Goal: Transaction & Acquisition: Book appointment/travel/reservation

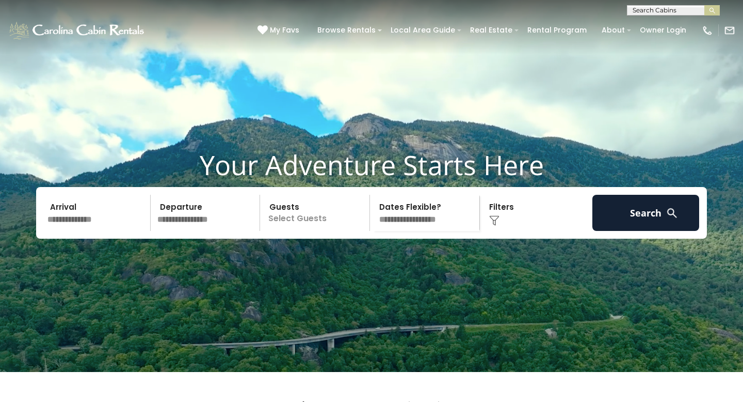
click at [87, 230] on input "text" at bounding box center [97, 213] width 107 height 36
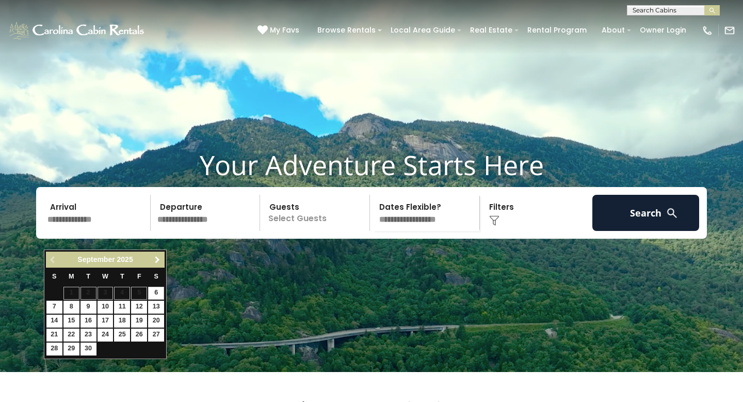
click at [155, 257] on span "Next" at bounding box center [157, 260] width 8 height 8
click at [138, 292] on link "3" at bounding box center [139, 293] width 16 height 13
type input "*******"
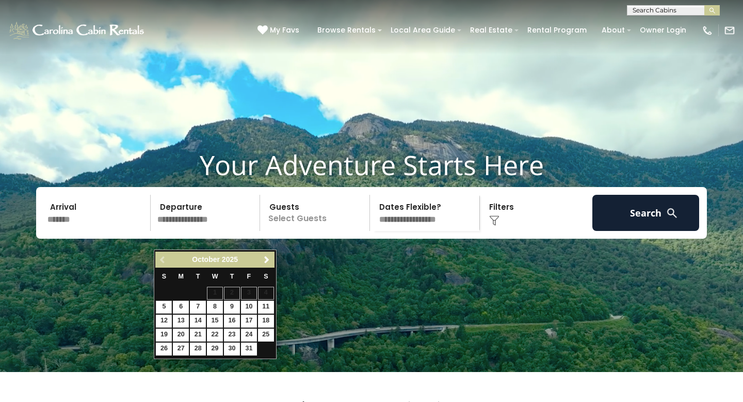
click at [77, 231] on input "*******" at bounding box center [97, 213] width 107 height 36
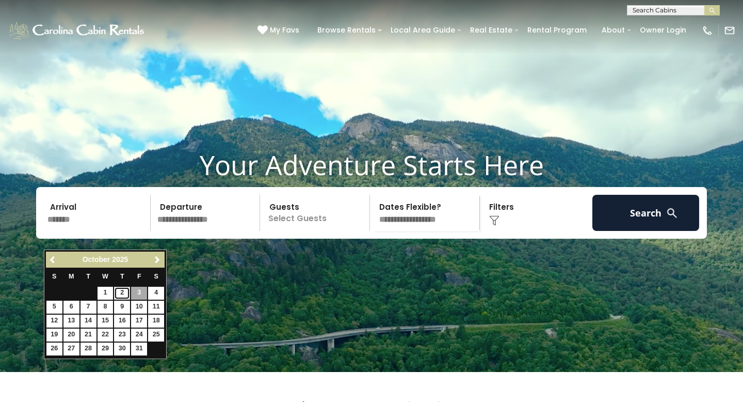
click at [121, 291] on link "2" at bounding box center [122, 293] width 16 height 13
type input "*******"
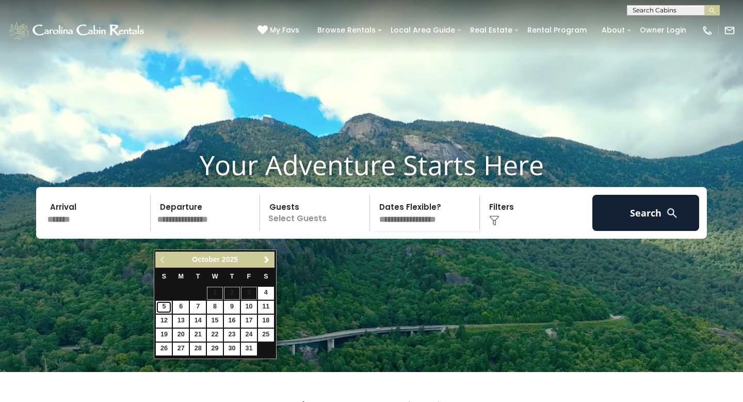
click at [165, 306] on link "5" at bounding box center [164, 306] width 16 height 13
type input "*******"
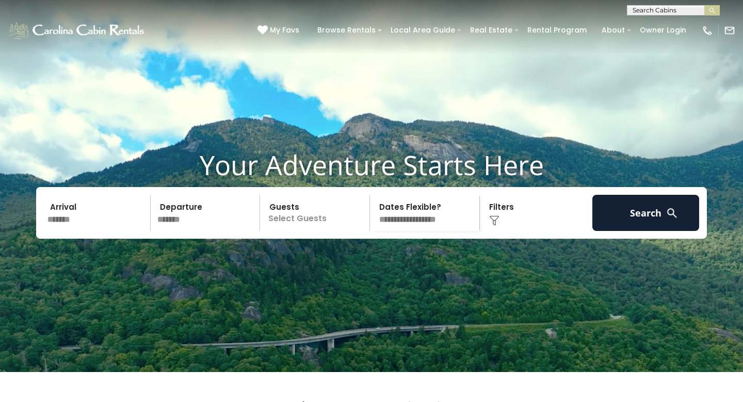
click at [300, 231] on p "Select Guests" at bounding box center [316, 213] width 106 height 36
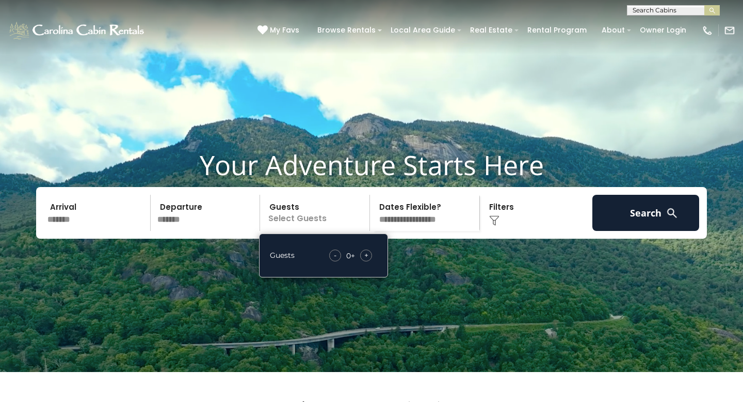
click at [365, 260] on span "+" at bounding box center [367, 255] width 4 height 10
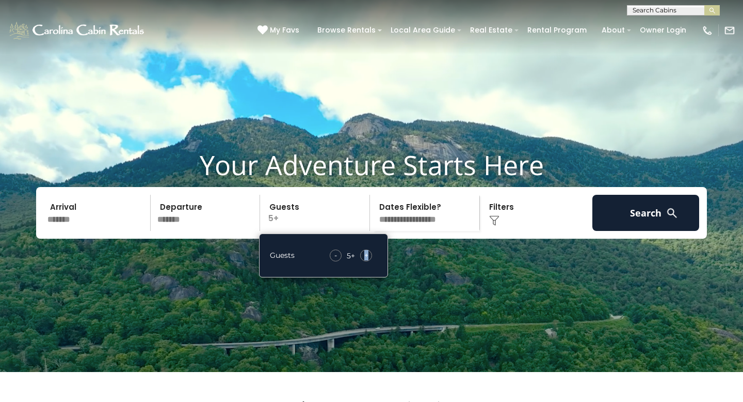
click at [365, 260] on span "+" at bounding box center [367, 255] width 4 height 10
click at [414, 231] on select "**********" at bounding box center [426, 213] width 106 height 36
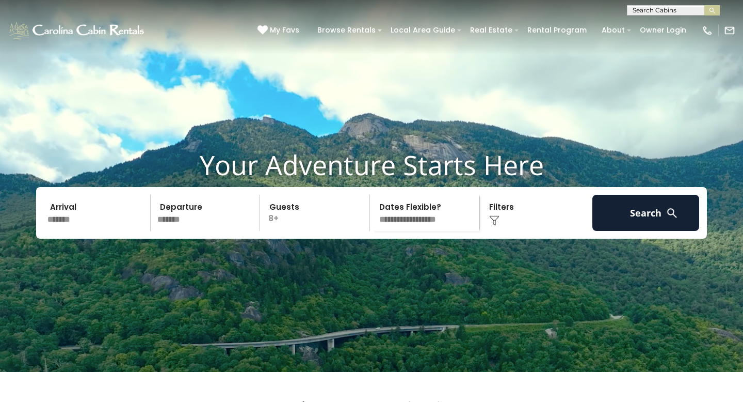
click at [496, 226] on img at bounding box center [494, 220] width 10 height 10
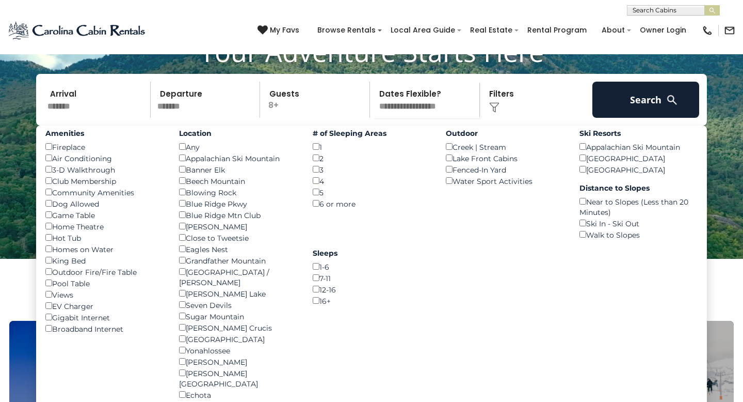
scroll to position [115, 0]
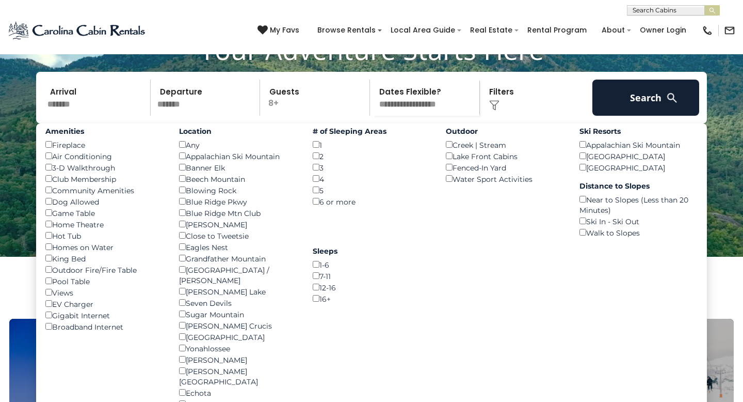
click at [236, 162] on div "Appalachian Ski Mountain ()" at bounding box center [238, 155] width 118 height 11
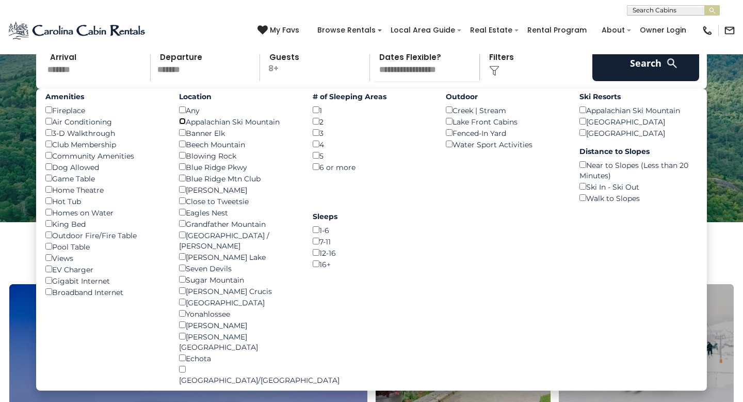
scroll to position [148, 0]
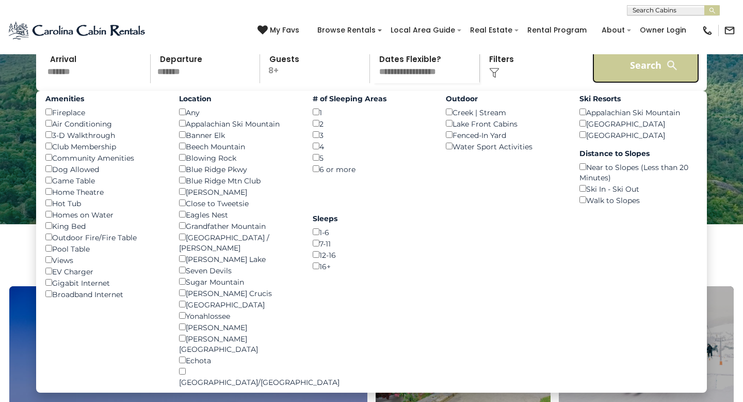
click at [638, 83] on button "Search" at bounding box center [646, 65] width 107 height 36
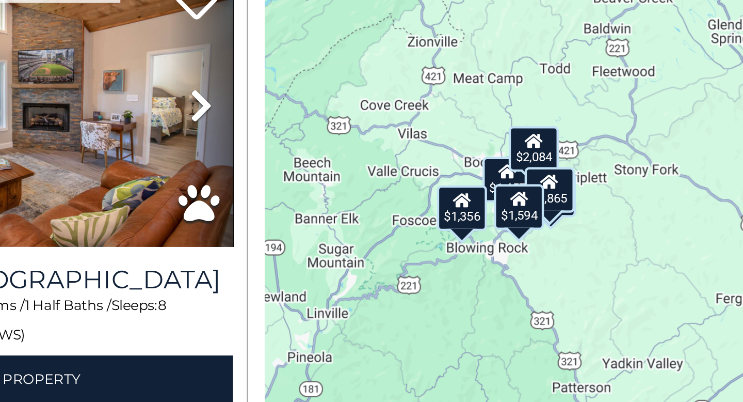
drag, startPoint x: 593, startPoint y: 256, endPoint x: 446, endPoint y: 251, distance: 146.7
click at [446, 251] on div "$1,457 $1,356 $1,466 $2,084 $1,865 $1,594" at bounding box center [589, 241] width 310 height 322
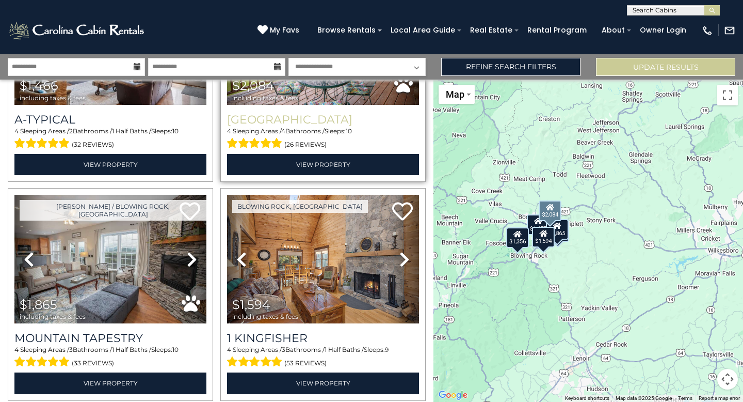
scroll to position [404, 0]
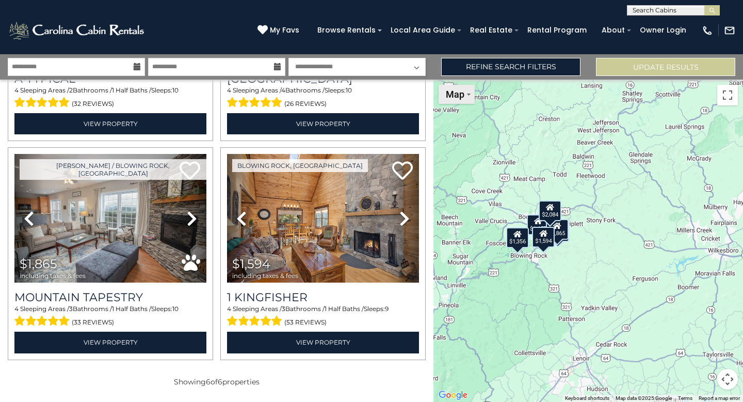
click at [472, 102] on button "Map" at bounding box center [457, 94] width 36 height 19
click at [469, 114] on li "Satellite" at bounding box center [470, 113] width 60 height 16
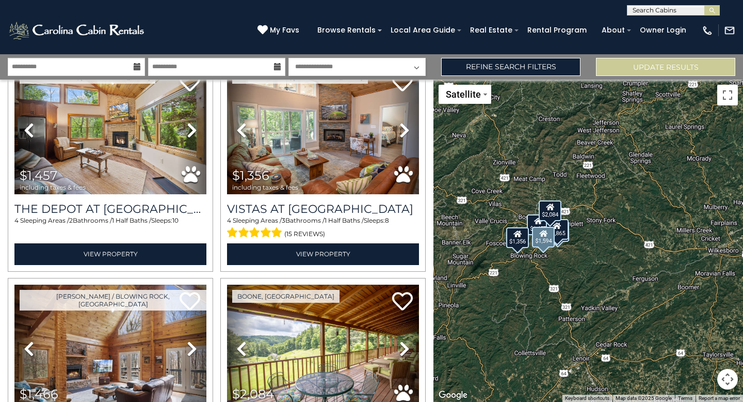
scroll to position [0, 0]
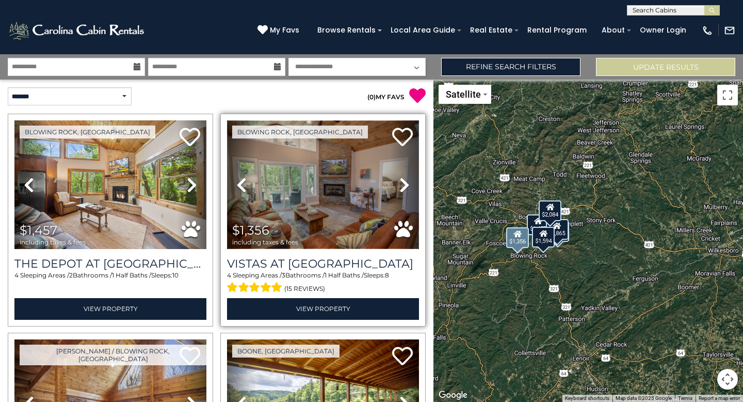
click at [336, 194] on img at bounding box center [323, 184] width 192 height 129
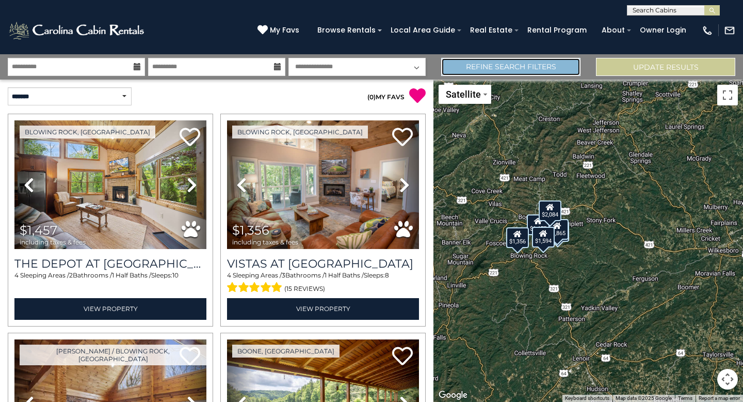
click at [512, 68] on link "Refine Search Filters" at bounding box center [510, 67] width 139 height 18
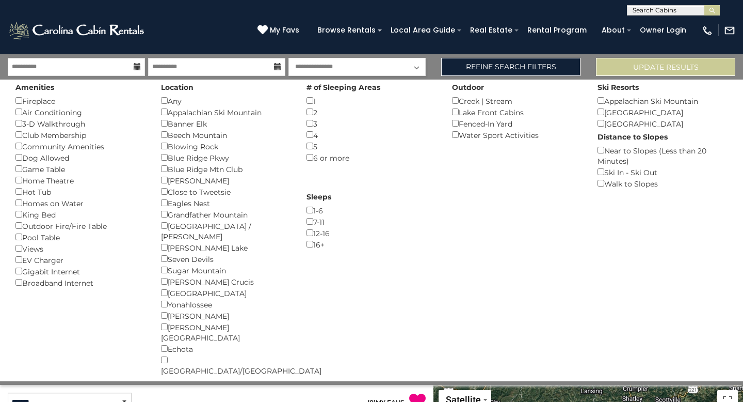
click at [379, 44] on div "(828) 295-6000 My Favs Browse Rentals Local Area Guide Activities & Attractions…" at bounding box center [371, 34] width 743 height 39
click at [336, 392] on p "( 0 ) MY FAVS" at bounding box center [321, 400] width 209 height 17
click at [454, 60] on link "Refine Search Filters" at bounding box center [510, 67] width 139 height 18
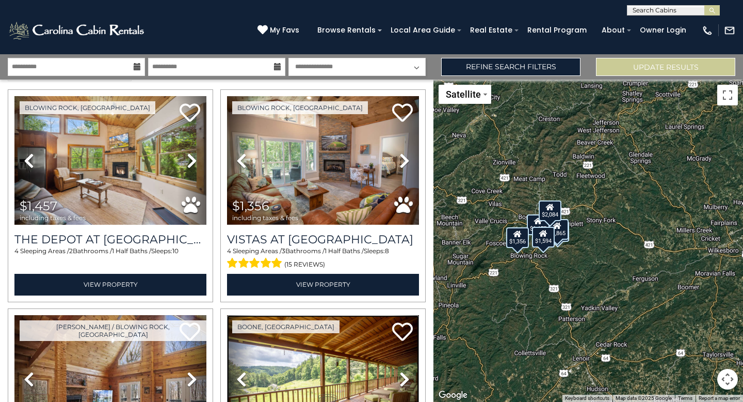
scroll to position [2, 0]
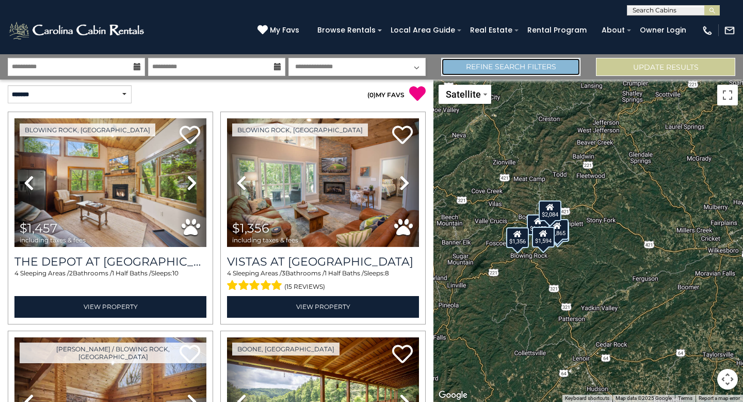
click at [469, 68] on link "Refine Search Filters" at bounding box center [510, 67] width 139 height 18
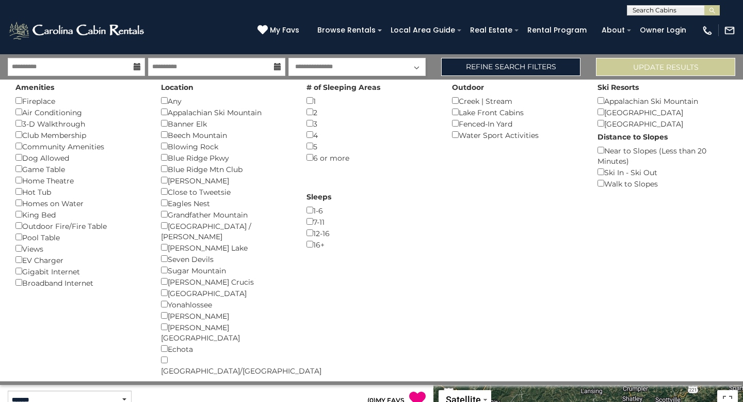
click at [607, 104] on div "Appalachian Ski Mountain ()" at bounding box center [663, 100] width 130 height 11
click at [636, 58] on button "Please Update Results" at bounding box center [665, 67] width 139 height 18
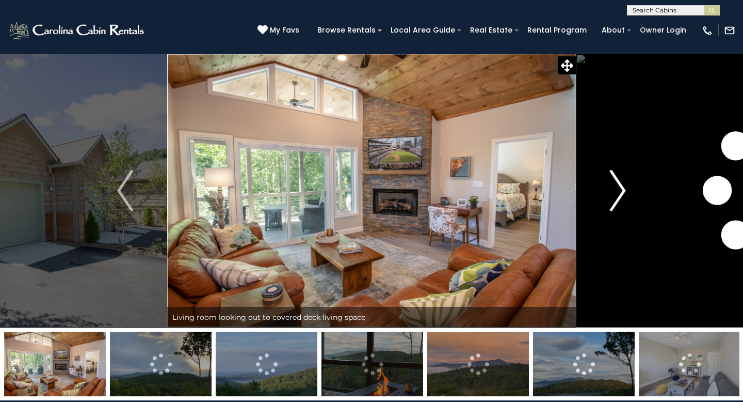
click at [615, 189] on img "Next" at bounding box center [617, 190] width 15 height 41
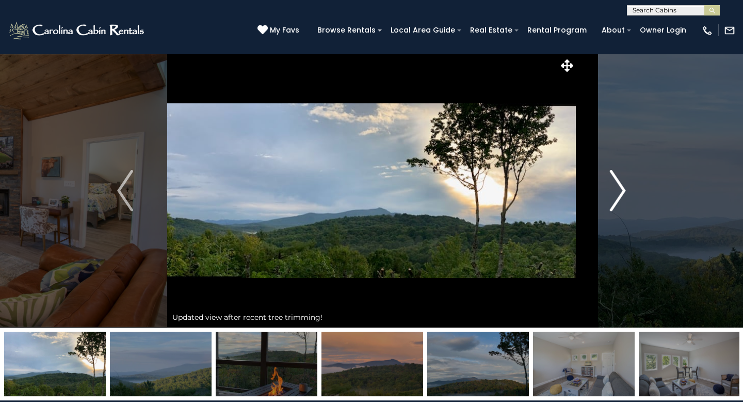
click at [615, 189] on img "Next" at bounding box center [617, 190] width 15 height 41
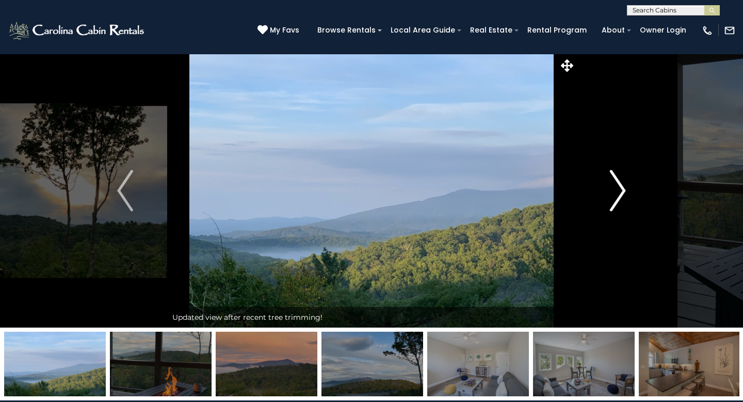
click at [615, 189] on img "Next" at bounding box center [617, 190] width 15 height 41
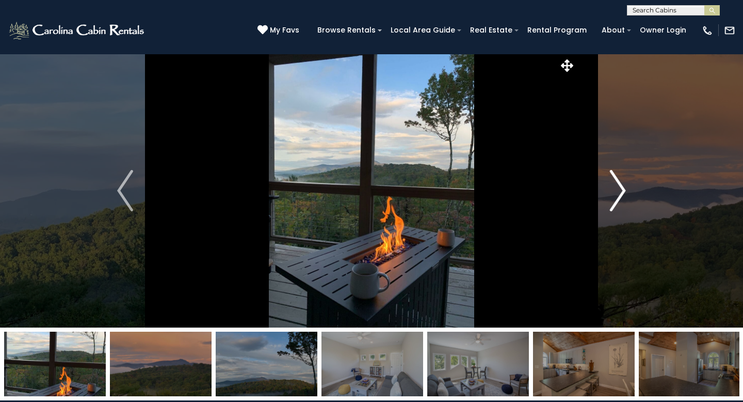
click at [615, 189] on img "Next" at bounding box center [617, 190] width 15 height 41
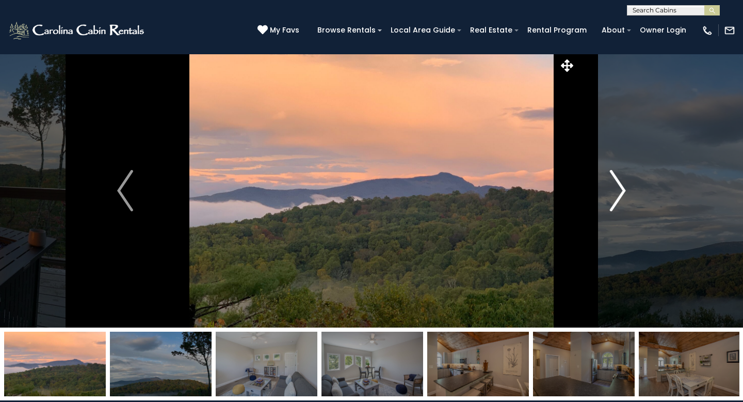
click at [615, 189] on img "Next" at bounding box center [617, 190] width 15 height 41
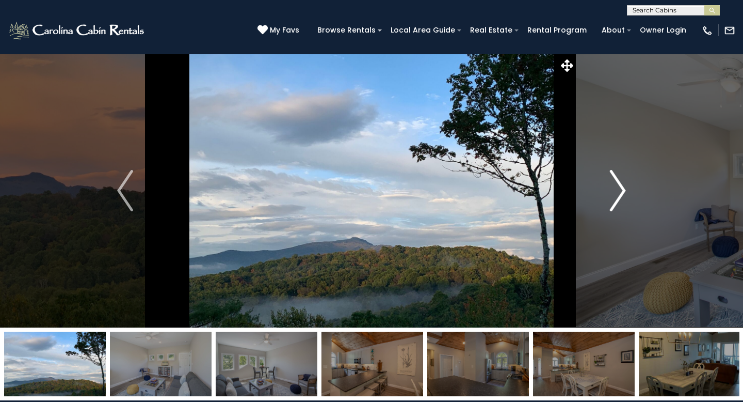
click at [615, 189] on img "Next" at bounding box center [617, 190] width 15 height 41
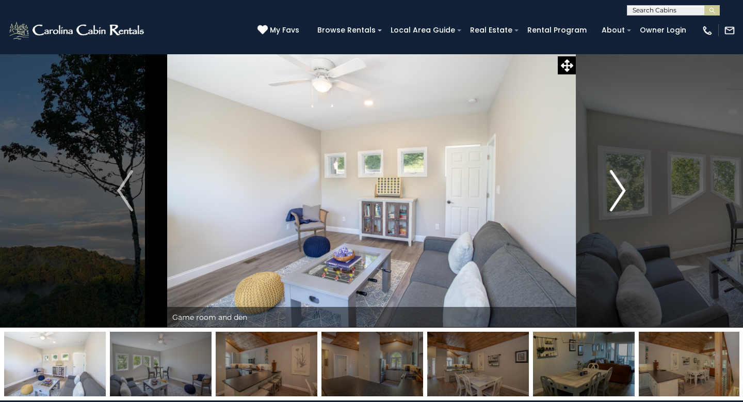
click at [615, 189] on img "Next" at bounding box center [617, 190] width 15 height 41
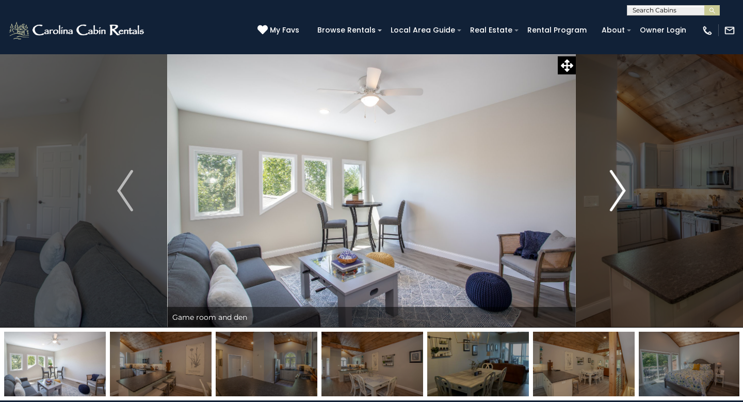
click at [615, 189] on img "Next" at bounding box center [617, 190] width 15 height 41
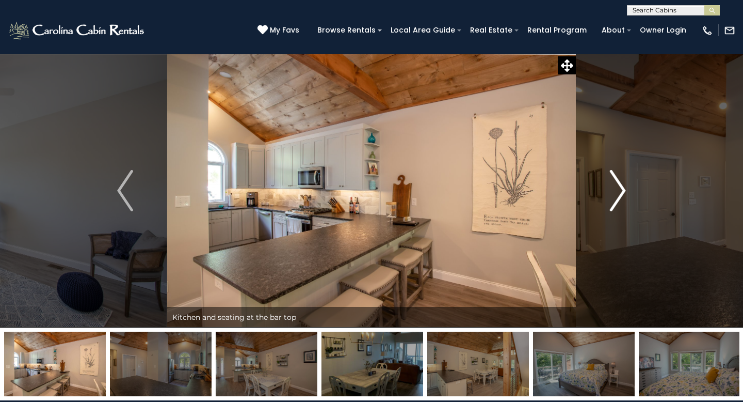
click at [615, 189] on img "Next" at bounding box center [617, 190] width 15 height 41
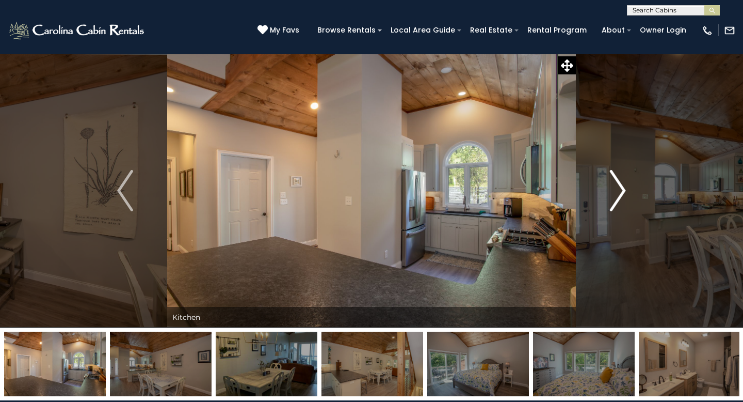
click at [615, 189] on img "Next" at bounding box center [617, 190] width 15 height 41
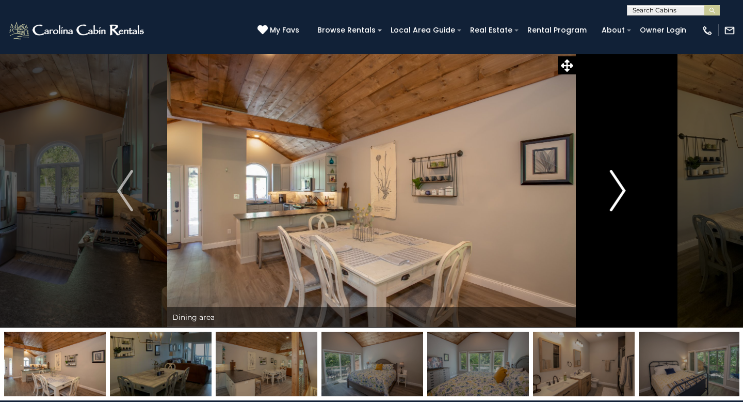
click at [615, 189] on img "Next" at bounding box center [617, 190] width 15 height 41
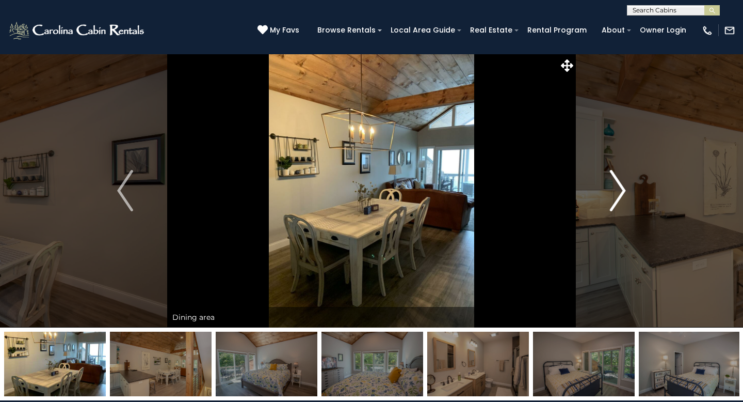
click at [615, 189] on img "Next" at bounding box center [617, 190] width 15 height 41
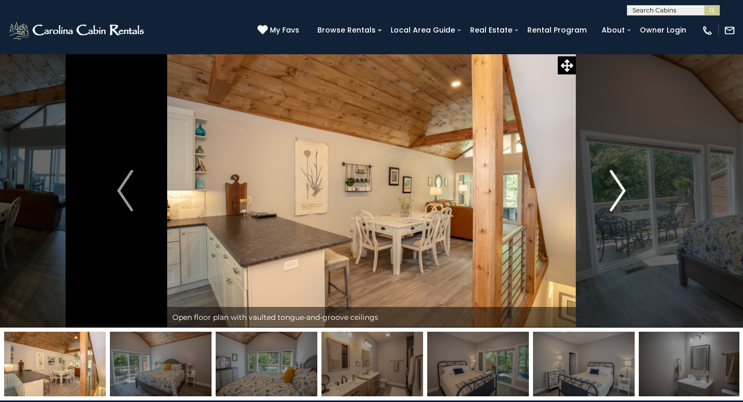
click at [615, 189] on img "Next" at bounding box center [617, 190] width 15 height 41
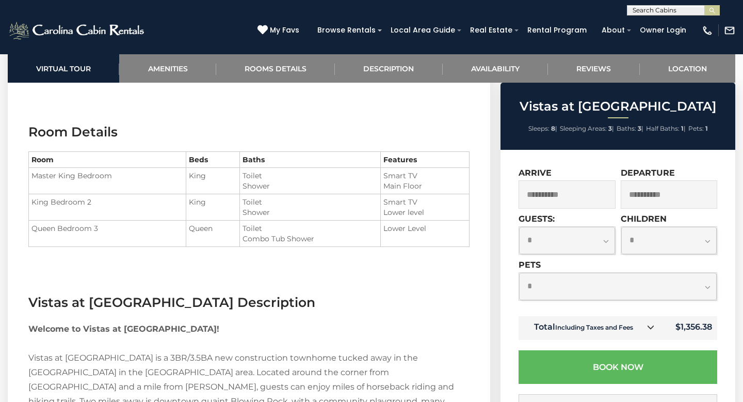
scroll to position [1153, 0]
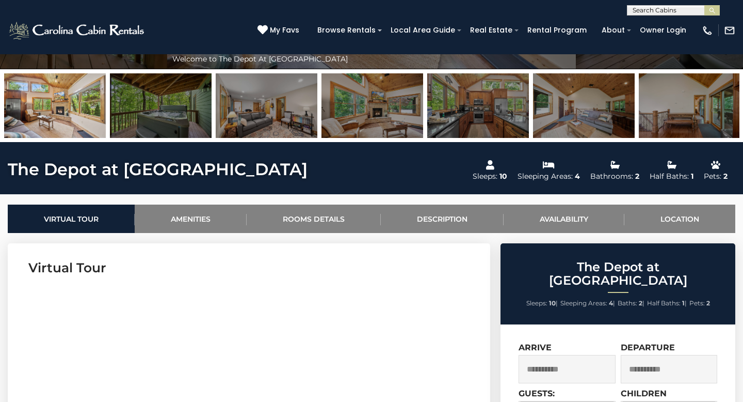
scroll to position [255, 0]
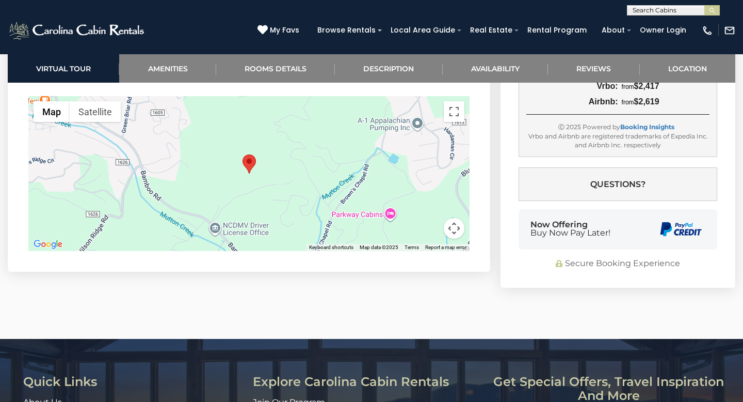
scroll to position [3572, 0]
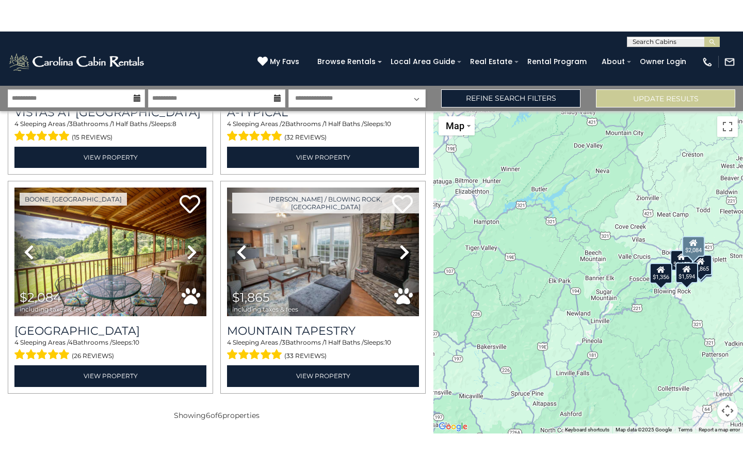
scroll to position [404, 0]
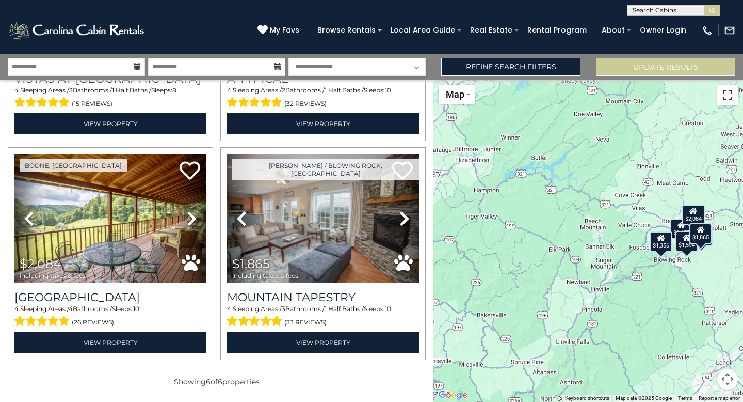
click at [727, 102] on button "Toggle fullscreen view" at bounding box center [728, 95] width 21 height 21
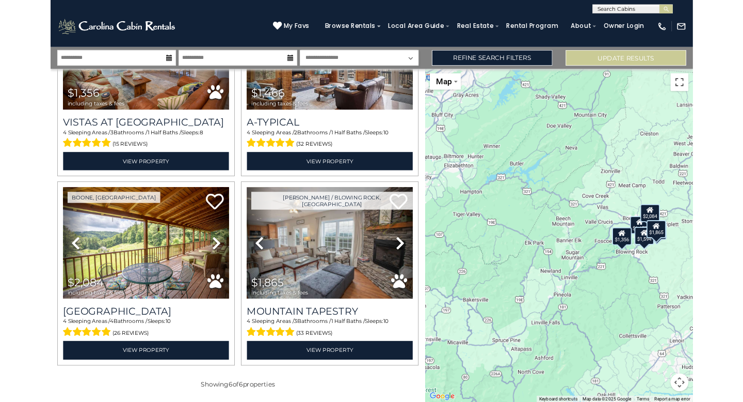
scroll to position [341, 0]
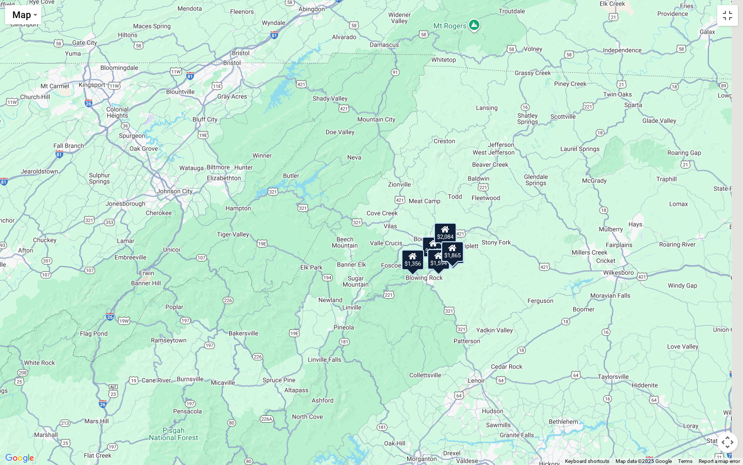
drag, startPoint x: 472, startPoint y: 235, endPoint x: 424, endPoint y: 274, distance: 61.6
click at [427, 270] on div "$1,594" at bounding box center [438, 259] width 23 height 21
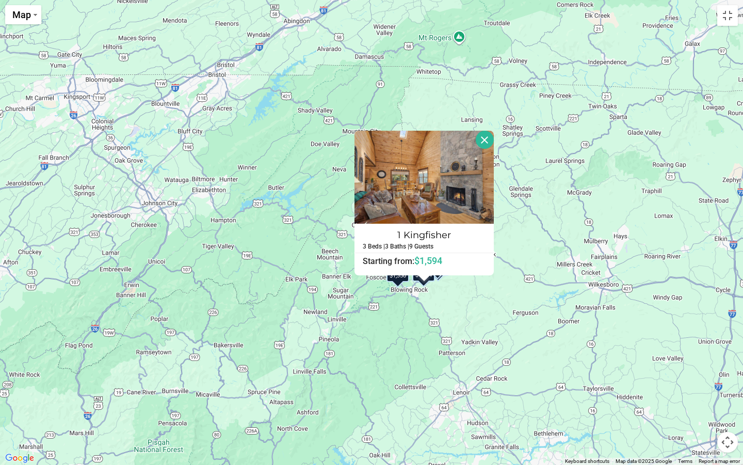
click at [428, 300] on div "$1,457 $1,594 $1,356 $1,466 $2,084 $1,865 1 Kingfisher 3 Beds | 3 Baths | 9 Gue…" at bounding box center [371, 232] width 743 height 465
click at [730, 401] on button "Map camera controls" at bounding box center [728, 442] width 21 height 21
click at [706, 395] on button "Zoom in" at bounding box center [702, 390] width 21 height 21
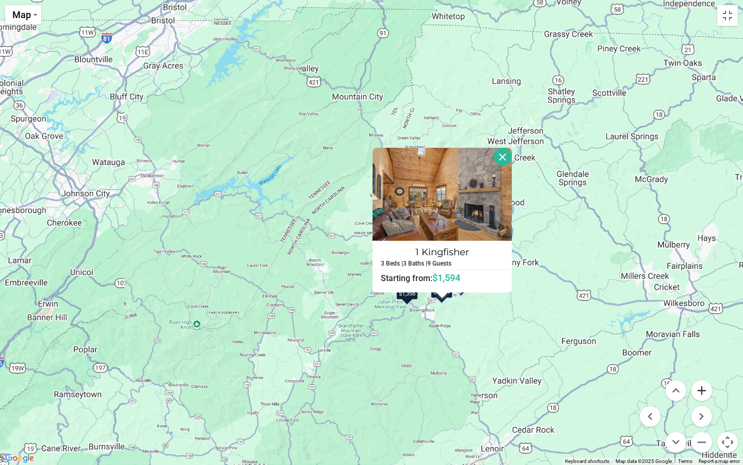
click at [706, 395] on button "Zoom in" at bounding box center [702, 390] width 21 height 21
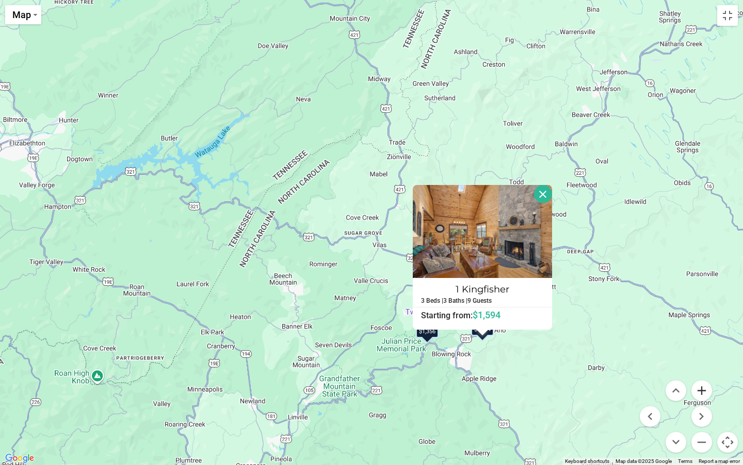
click at [706, 395] on button "Zoom in" at bounding box center [702, 390] width 21 height 21
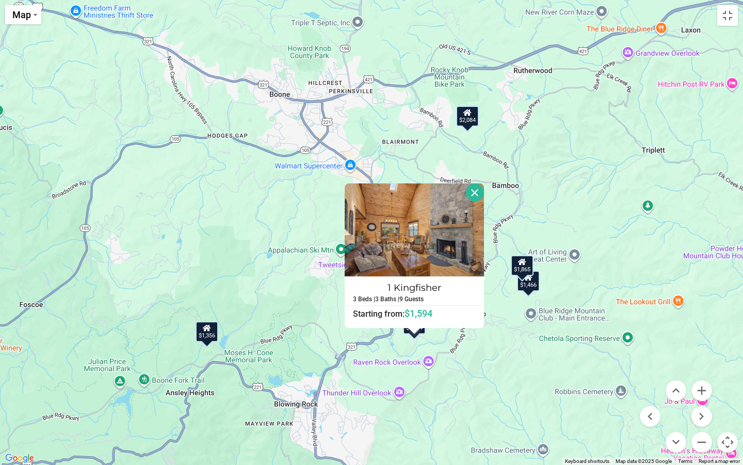
drag, startPoint x: 584, startPoint y: 328, endPoint x: 207, endPoint y: 36, distance: 477.0
click at [207, 36] on div "$1,457 $1,594 $1,356 $1,466 $2,084 $1,865 1 Kingfisher 3 Beds | 3 Baths | 9 Gue…" at bounding box center [371, 232] width 743 height 465
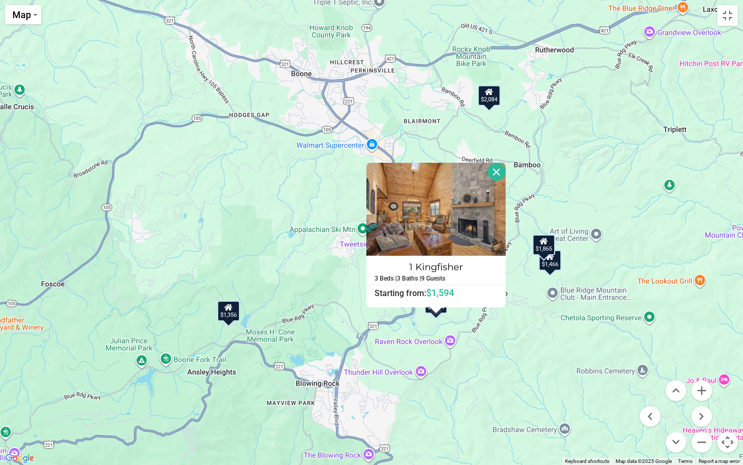
drag, startPoint x: 260, startPoint y: 280, endPoint x: 281, endPoint y: 258, distance: 30.7
click at [281, 258] on div "$1,457 $1,594 $1,356 $1,466 $2,084 $1,865 1 Kingfisher 3 Beds | 3 Baths | 9 Gue…" at bounding box center [371, 232] width 743 height 465
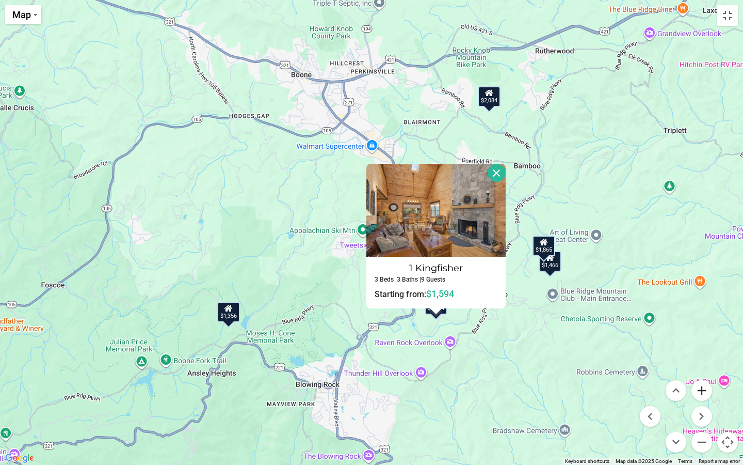
click at [702, 390] on button "Zoom in" at bounding box center [702, 390] width 21 height 21
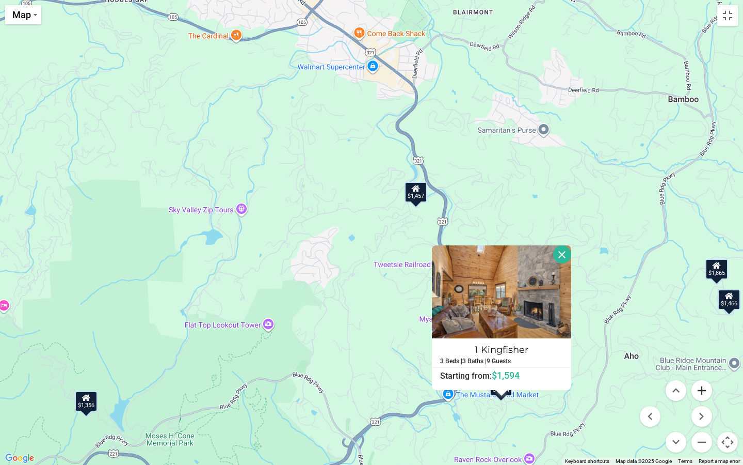
click at [702, 390] on button "Zoom in" at bounding box center [702, 390] width 21 height 21
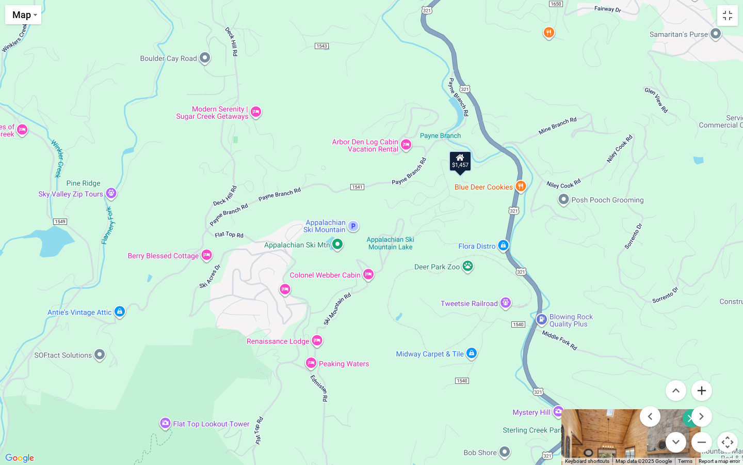
click at [702, 390] on button "Zoom in" at bounding box center [702, 390] width 21 height 21
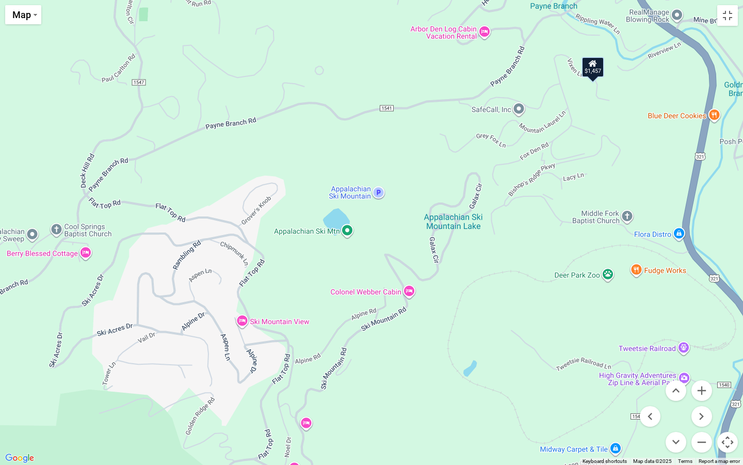
drag, startPoint x: 320, startPoint y: 401, endPoint x: 366, endPoint y: 368, distance: 56.3
click at [366, 368] on div "$1,457 $1,594 $1,356 $1,466 $2,084 $1,865 1 Kingfisher 3 Beds | 3 Baths | 9 Gue…" at bounding box center [371, 232] width 743 height 465
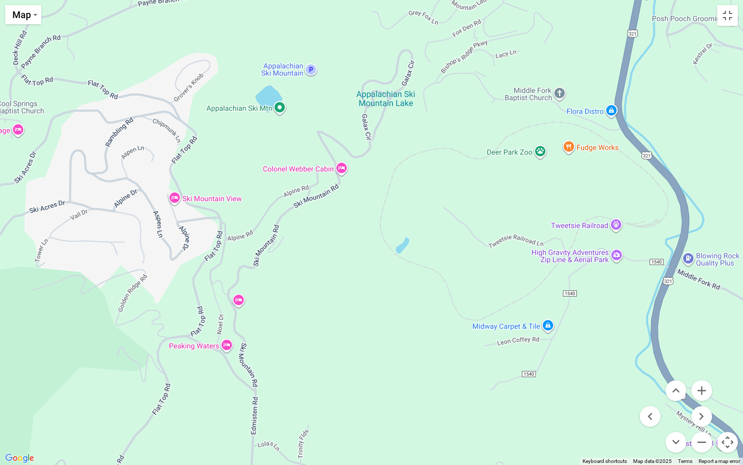
drag, startPoint x: 419, startPoint y: 392, endPoint x: 350, endPoint y: 266, distance: 144.2
click at [350, 266] on div "$1,457 $1,594 $1,356 $1,466 $2,084 $1,865 1 Kingfisher 3 Beds | 3 Baths | 9 Gue…" at bounding box center [371, 232] width 743 height 465
click at [701, 401] on button "Zoom out" at bounding box center [702, 442] width 21 height 21
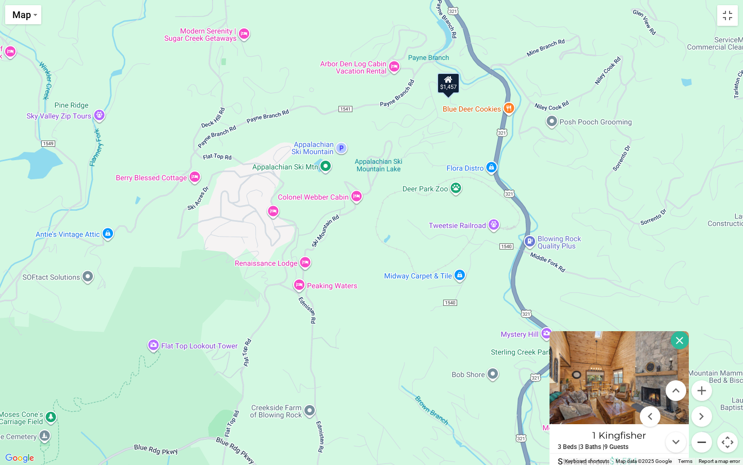
click at [701, 401] on button "Zoom out" at bounding box center [702, 442] width 21 height 21
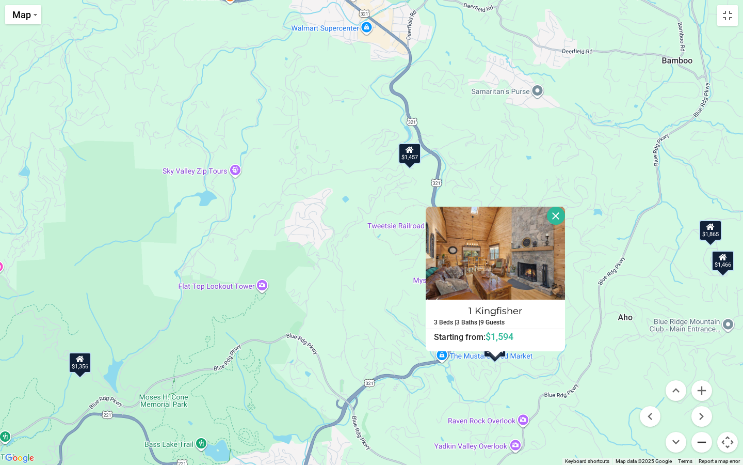
click at [707, 401] on button "Zoom out" at bounding box center [702, 442] width 21 height 21
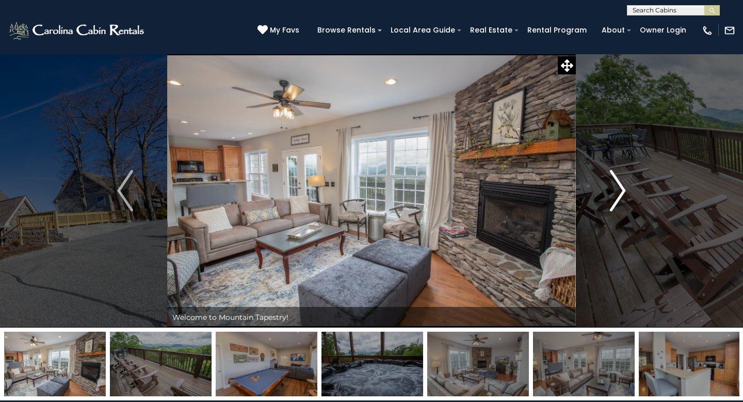
click at [623, 196] on img "Next" at bounding box center [617, 190] width 15 height 41
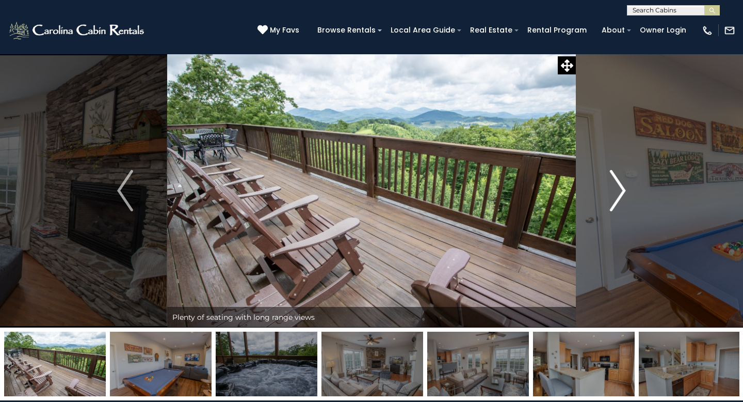
click at [623, 196] on img "Next" at bounding box center [617, 190] width 15 height 41
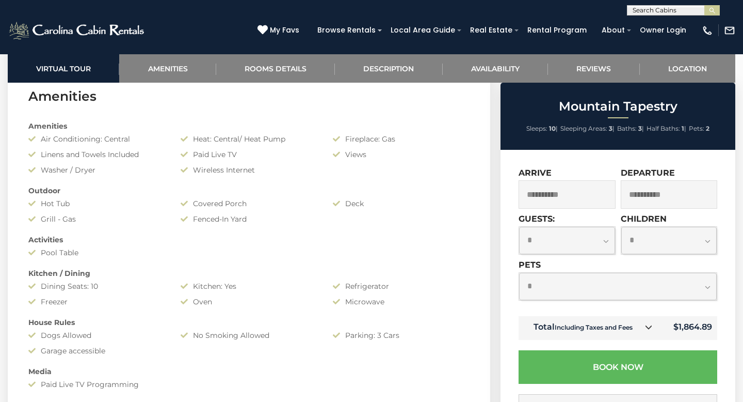
scroll to position [748, 0]
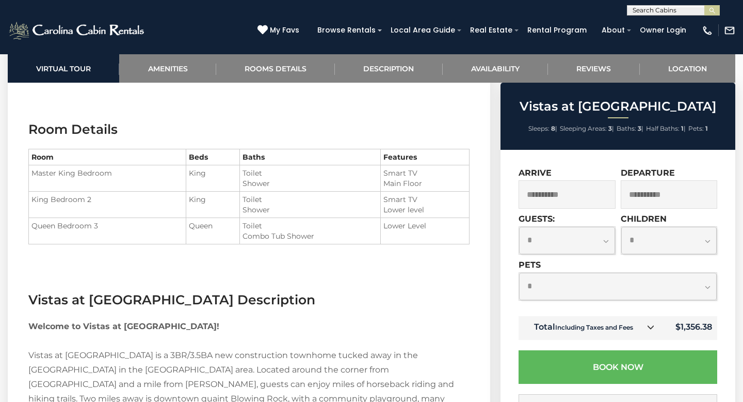
scroll to position [1153, 0]
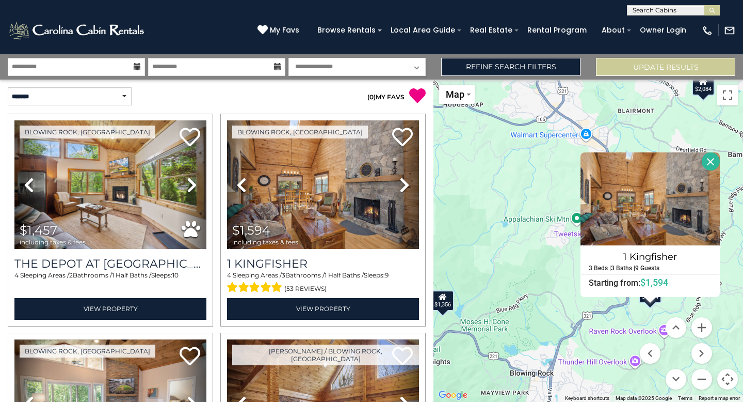
click at [138, 67] on icon at bounding box center [137, 66] width 7 height 7
click at [136, 68] on icon at bounding box center [137, 66] width 7 height 7
click at [498, 63] on link "Refine Search Filters" at bounding box center [510, 67] width 139 height 18
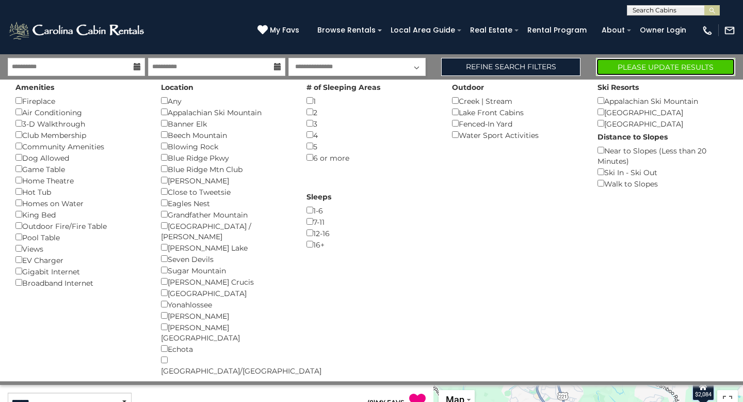
click at [625, 68] on button "Please Update Results" at bounding box center [665, 67] width 139 height 18
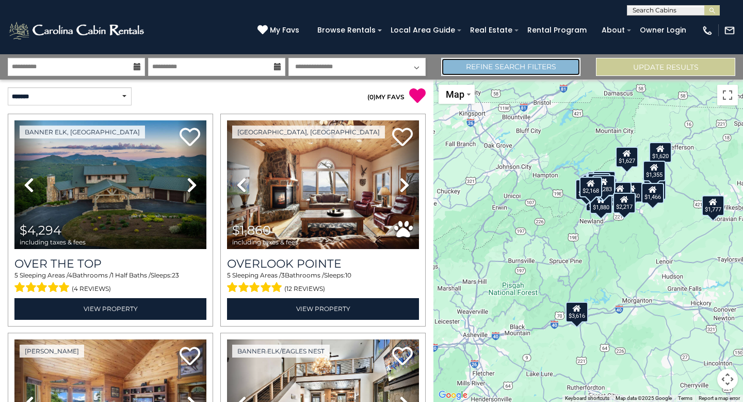
click at [553, 68] on link "Refine Search Filters" at bounding box center [510, 67] width 139 height 18
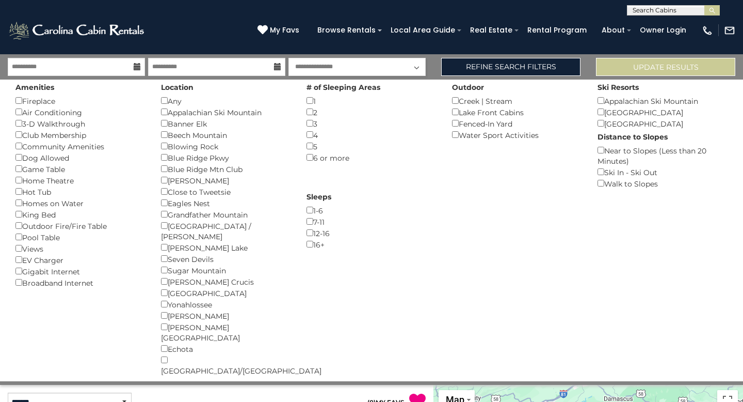
click at [631, 43] on div "(828) 295-6000 My Favs Browse Rentals Local Area Guide Activities & Attractions…" at bounding box center [371, 34] width 743 height 39
click at [324, 385] on div "( 0 ) MY FAVS" at bounding box center [325, 397] width 217 height 25
click at [511, 65] on link "Refine Search Filters" at bounding box center [510, 67] width 139 height 18
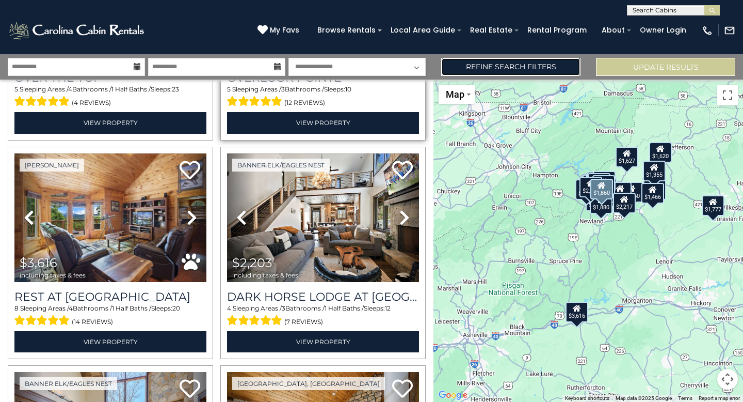
scroll to position [186, 0]
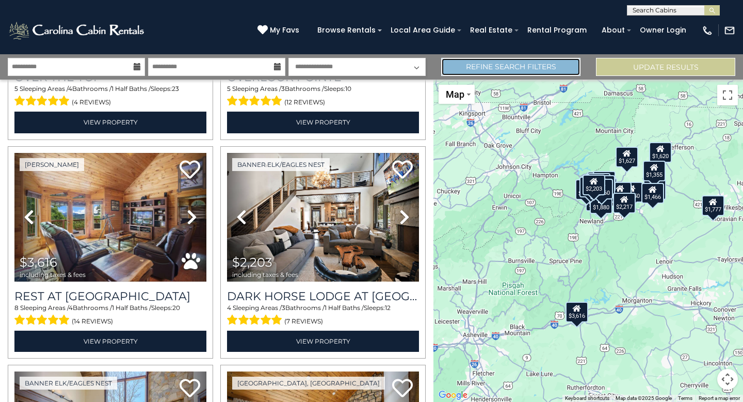
click at [473, 64] on link "Refine Search Filters" at bounding box center [510, 67] width 139 height 18
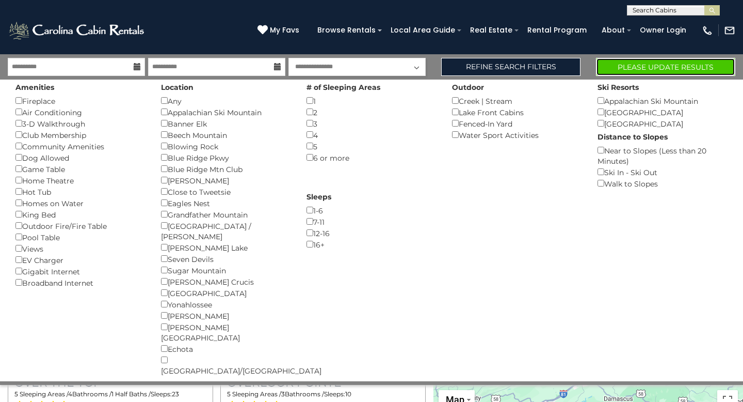
click at [643, 63] on button "Please Update Results" at bounding box center [665, 67] width 139 height 18
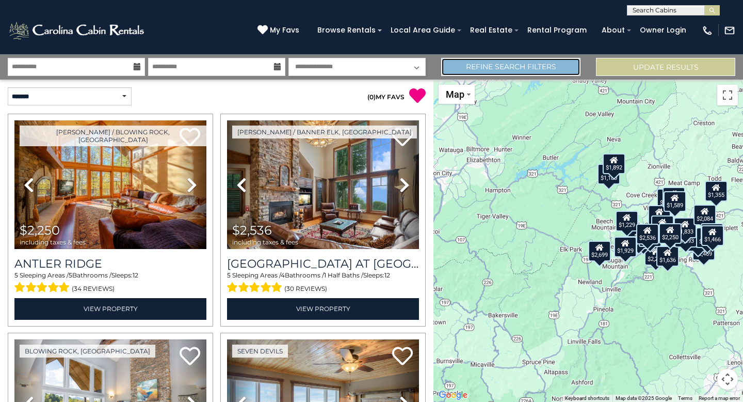
click at [562, 72] on link "Refine Search Filters" at bounding box center [510, 67] width 139 height 18
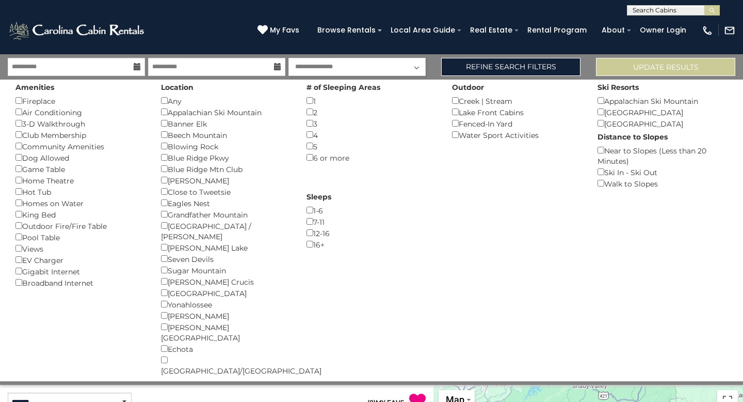
click at [505, 12] on div "**********" at bounding box center [371, 7] width 743 height 15
click at [529, 66] on link "Refine Search Filters" at bounding box center [510, 67] width 139 height 18
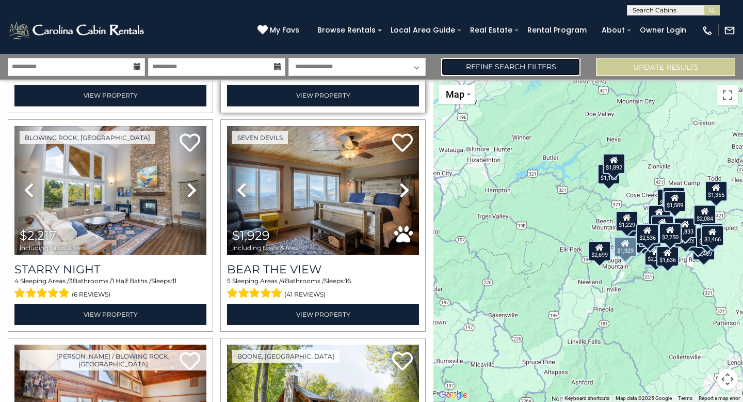
scroll to position [215, 0]
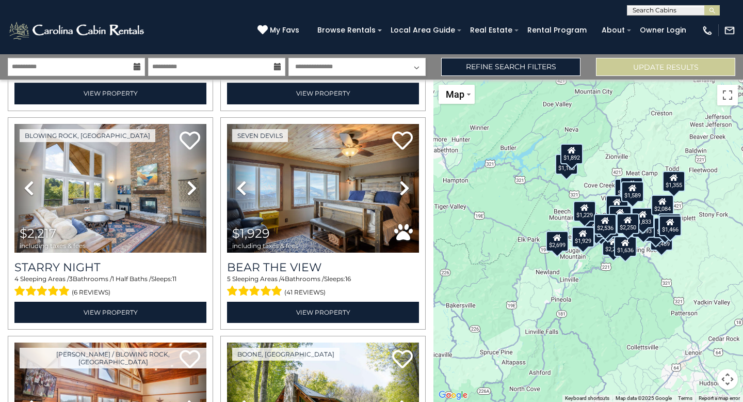
drag, startPoint x: 655, startPoint y: 314, endPoint x: 612, endPoint y: 306, distance: 44.1
click at [612, 306] on div "$2,250 $2,536 $2,217 $1,929 $2,469 $2,147 $1,524 $1,594 $2,043 $2,002 $1,506 $2…" at bounding box center [589, 241] width 310 height 322
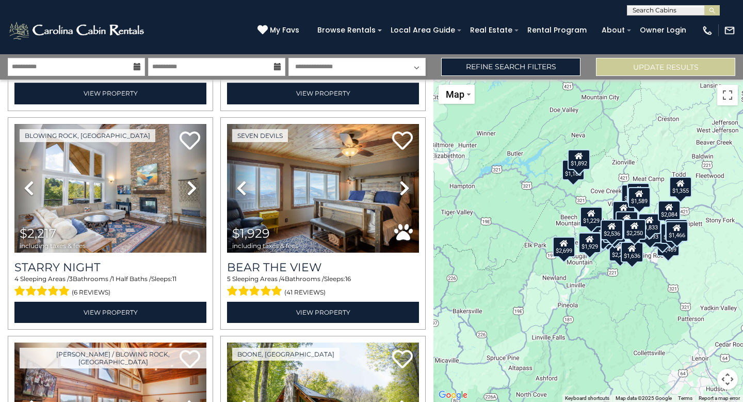
drag, startPoint x: 612, startPoint y: 306, endPoint x: 617, endPoint y: 320, distance: 14.9
click at [616, 320] on div "$2,250 $2,536 $2,217 $1,929 $2,469 $2,147 $1,524 $1,594 $2,043 $2,002 $1,506 $2…" at bounding box center [589, 241] width 310 height 322
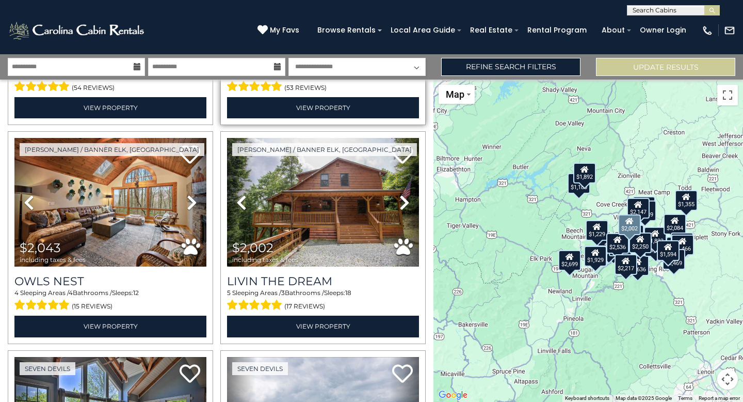
scroll to position [860, 0]
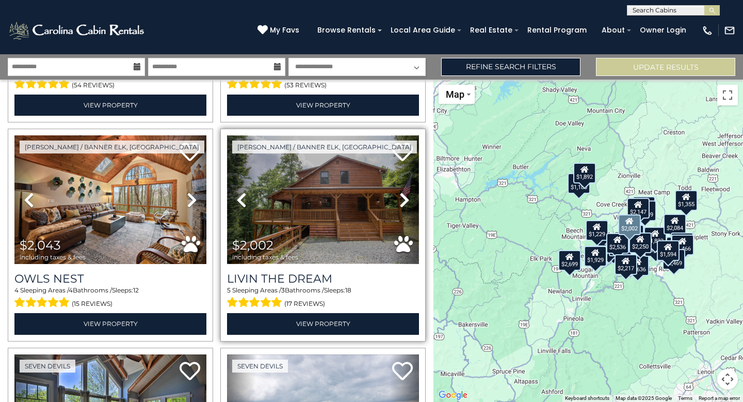
click at [335, 211] on img at bounding box center [323, 199] width 192 height 129
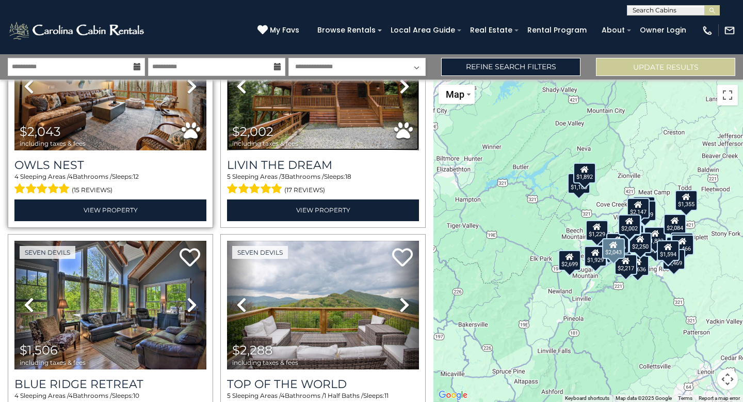
scroll to position [979, 0]
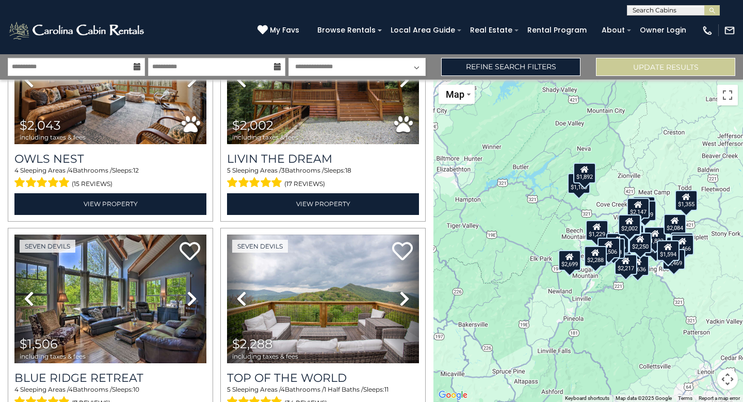
click at [723, 385] on button "Map camera controls" at bounding box center [728, 379] width 21 height 21
click at [704, 382] on button "Zoom out" at bounding box center [702, 379] width 21 height 21
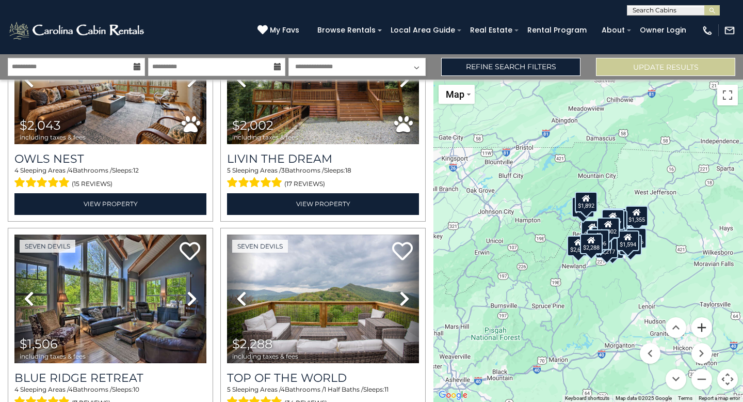
click at [703, 333] on button "Zoom in" at bounding box center [702, 327] width 21 height 21
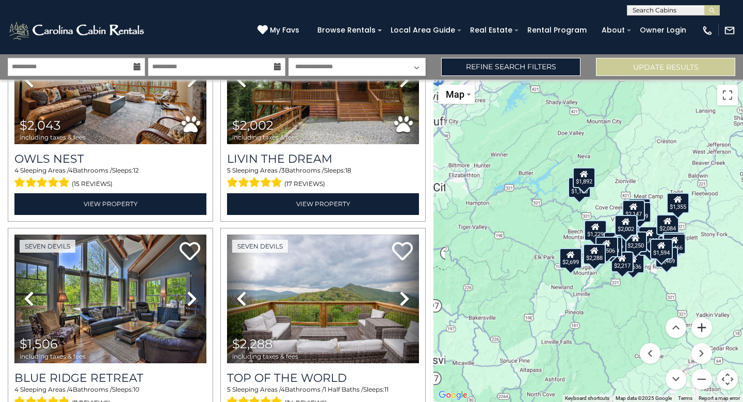
click at [703, 333] on button "Zoom in" at bounding box center [702, 327] width 21 height 21
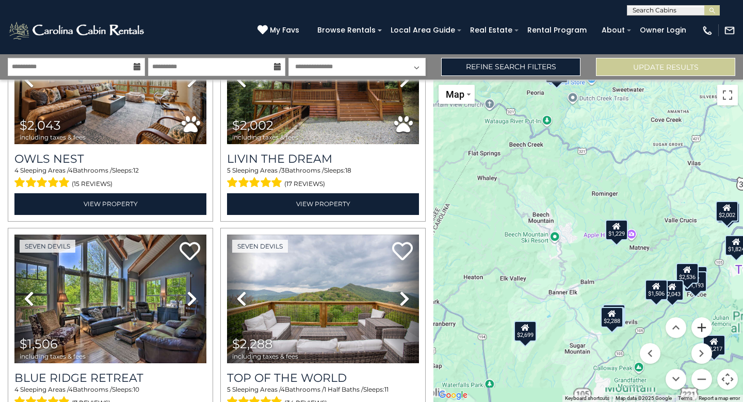
click at [703, 333] on button "Zoom in" at bounding box center [702, 327] width 21 height 21
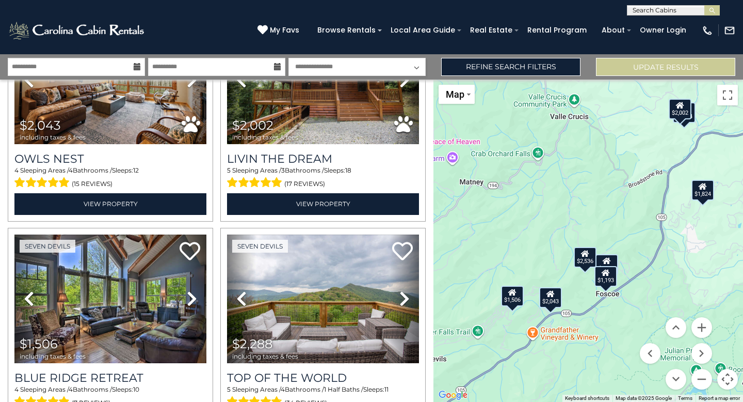
drag, startPoint x: 674, startPoint y: 281, endPoint x: 430, endPoint y: 204, distance: 255.5
click at [430, 204] on div "**********" at bounding box center [371, 227] width 743 height 347
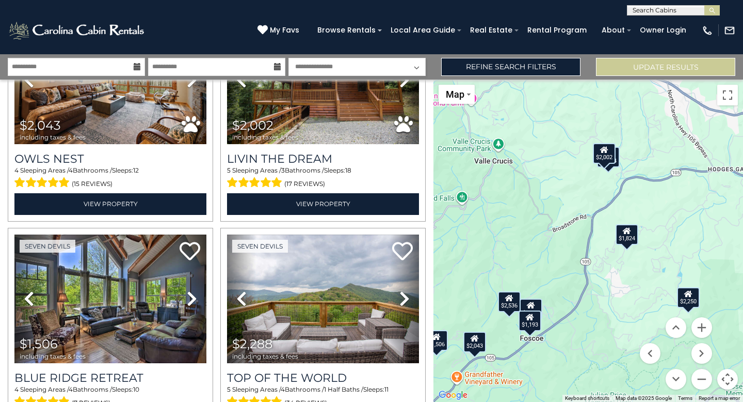
drag, startPoint x: 595, startPoint y: 198, endPoint x: 498, endPoint y: 258, distance: 113.3
click at [498, 258] on div "$2,250 $2,536 $2,217 $1,929 $2,469 $2,147 $1,524 $1,594 $2,043 $2,002 $1,506 $2…" at bounding box center [589, 241] width 310 height 322
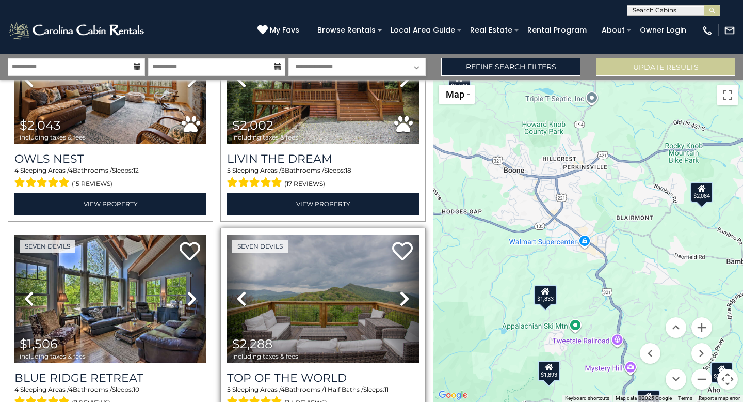
drag, startPoint x: 663, startPoint y: 245, endPoint x: 413, endPoint y: 276, distance: 251.7
click at [413, 276] on div "**********" at bounding box center [371, 227] width 743 height 347
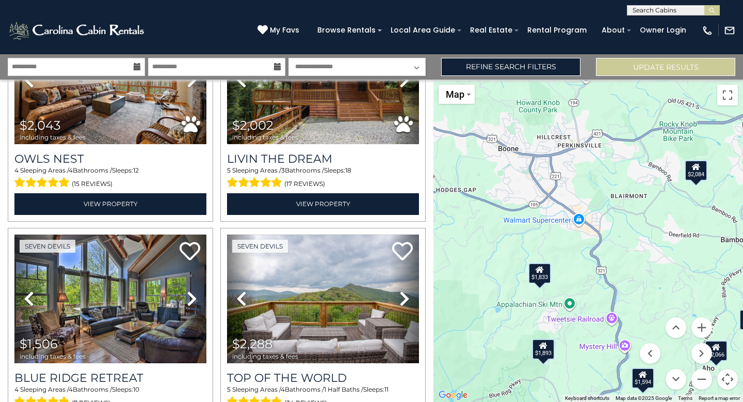
drag, startPoint x: 612, startPoint y: 274, endPoint x: 605, endPoint y: 246, distance: 28.2
click at [605, 246] on div "$2,250 $2,536 $2,217 $1,929 $2,469 $2,147 $1,524 $1,594 $2,043 $2,002 $1,506 $2…" at bounding box center [589, 241] width 310 height 322
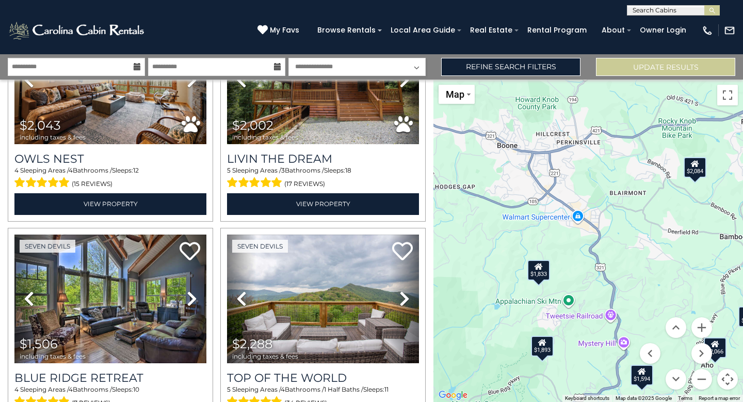
click at [539, 264] on icon at bounding box center [539, 266] width 8 height 7
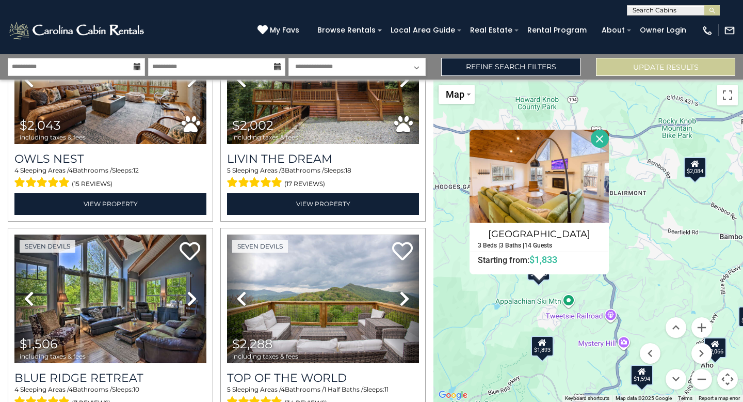
click at [583, 297] on div "$2,250 $2,536 $2,217 $1,929 $2,469 $2,147 $1,524 $1,594 $2,043 $2,002 $1,506 $2…" at bounding box center [589, 241] width 310 height 322
click at [639, 271] on div "$2,250 $2,536 $2,217 $1,929 $2,469 $2,147 $1,524 $1,594 $2,043 $2,002 $1,506 $2…" at bounding box center [589, 241] width 310 height 322
click at [603, 134] on button "Close" at bounding box center [600, 139] width 18 height 18
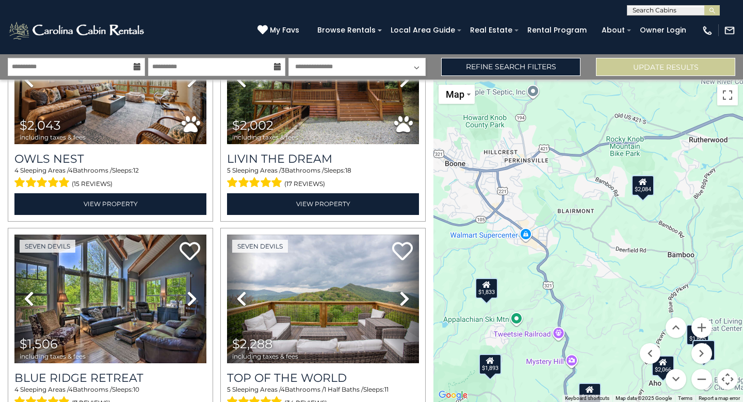
drag, startPoint x: 596, startPoint y: 178, endPoint x: 544, endPoint y: 198, distance: 55.9
click at [544, 198] on div "$2,250 $2,536 $2,217 $1,929 $2,469 $2,147 $1,524 $1,594 $2,043 $2,002 $1,506 $2…" at bounding box center [589, 241] width 310 height 322
click at [495, 358] on div "$1,893" at bounding box center [490, 363] width 23 height 21
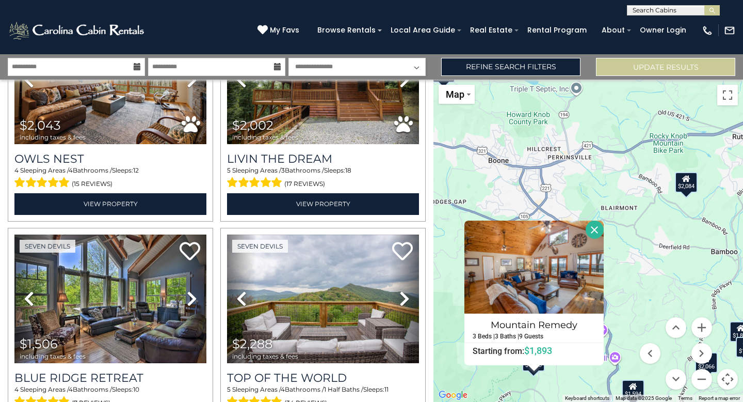
click at [575, 374] on div "$2,250 $2,536 $2,217 $1,929 $2,469 $2,147 $1,524 $1,594 $2,043 $2,002 $1,506 $2…" at bounding box center [589, 241] width 310 height 322
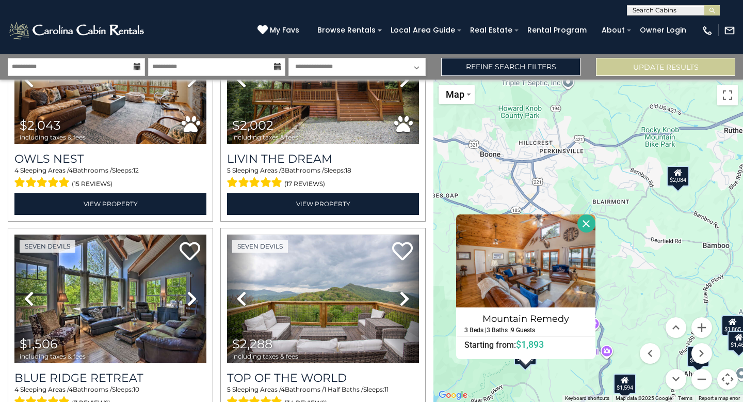
drag, startPoint x: 575, startPoint y: 374, endPoint x: 566, endPoint y: 367, distance: 11.5
click at [566, 367] on div "$2,250 $2,536 $2,217 $1,929 $2,469 $2,147 $1,524 $1,594 $2,043 $2,002 $1,506 $2…" at bounding box center [589, 241] width 310 height 322
click at [585, 222] on button "Close" at bounding box center [587, 223] width 18 height 18
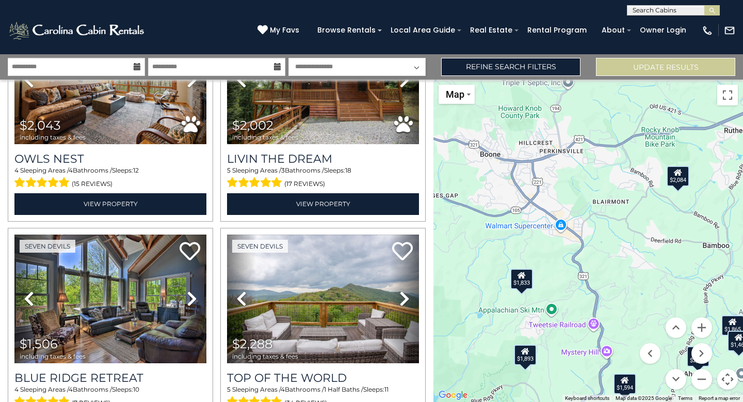
click at [276, 65] on icon at bounding box center [277, 66] width 7 height 7
click at [134, 67] on icon at bounding box center [137, 66] width 7 height 7
click at [94, 68] on input "**********" at bounding box center [76, 67] width 137 height 18
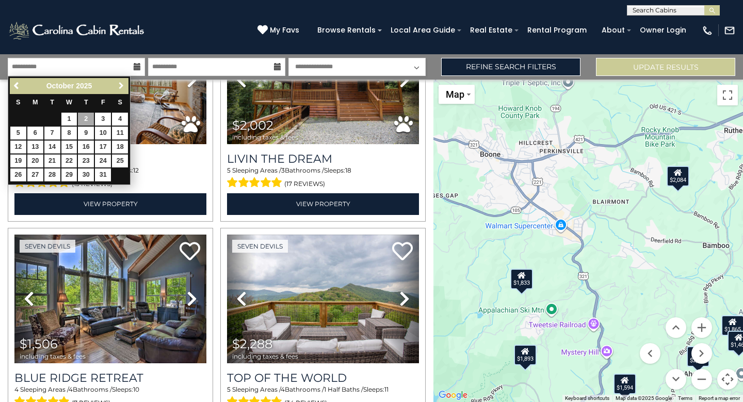
click at [123, 83] on span "Next" at bounding box center [121, 86] width 8 height 8
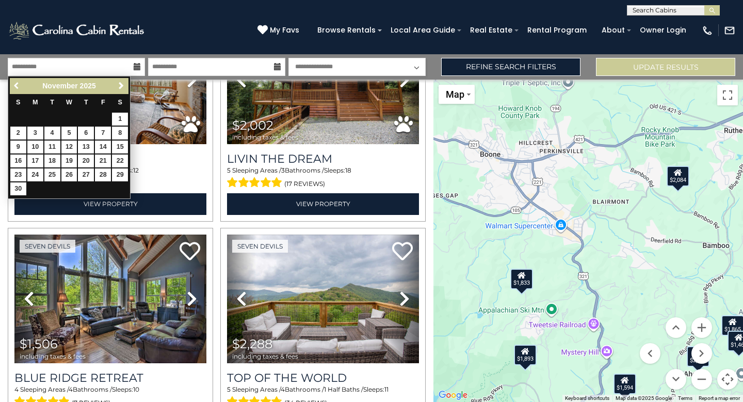
click at [13, 84] on span "Previous" at bounding box center [17, 86] width 8 height 8
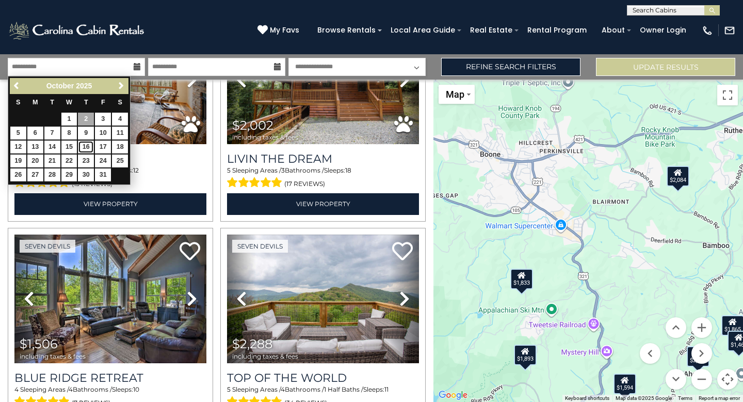
click at [86, 144] on link "16" at bounding box center [86, 146] width 16 height 13
type input "********"
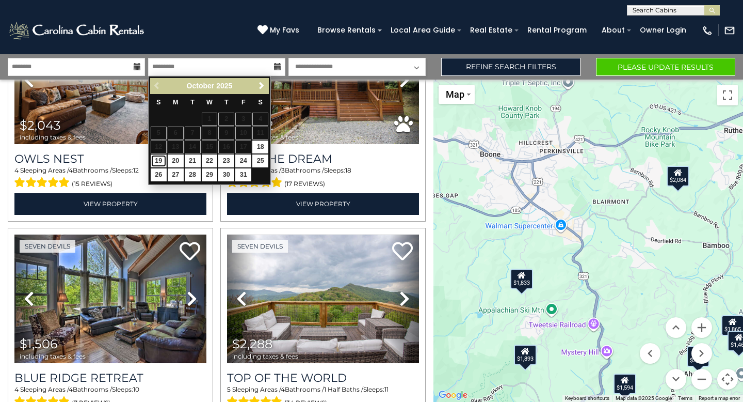
click at [163, 165] on link "19" at bounding box center [159, 160] width 16 height 13
type input "********"
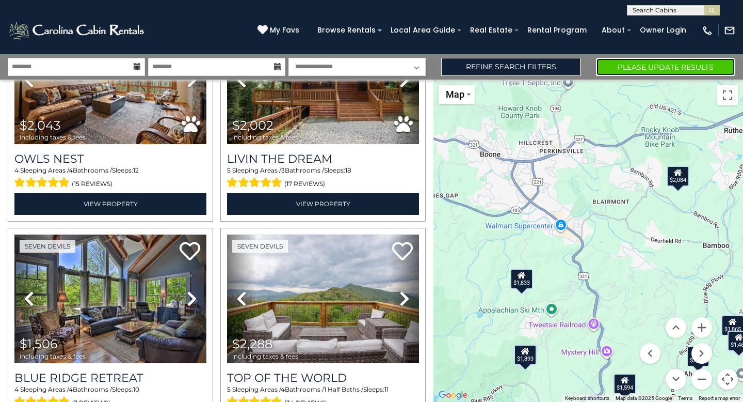
click at [620, 65] on button "Please Update Results" at bounding box center [665, 67] width 139 height 18
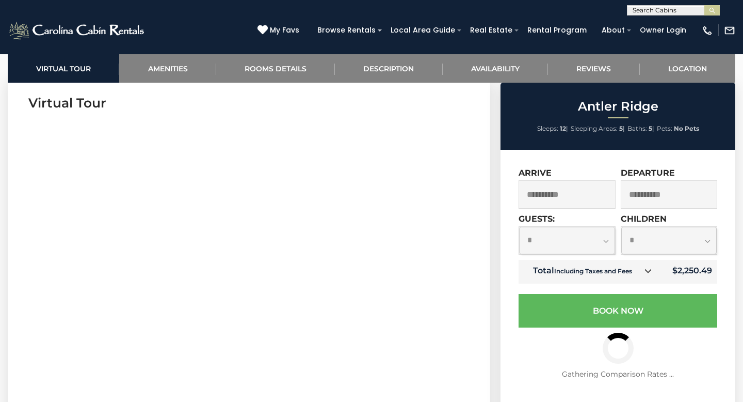
scroll to position [427, 0]
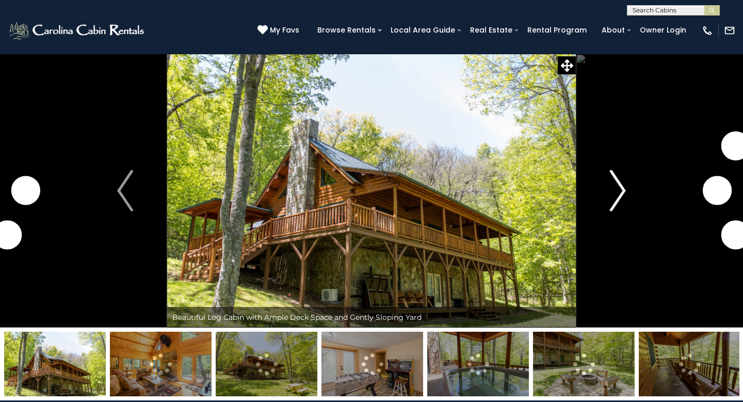
click at [611, 202] on img "Next" at bounding box center [617, 190] width 15 height 41
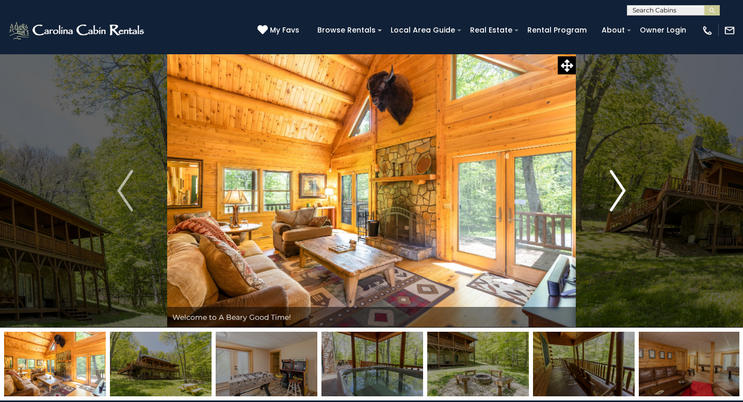
click at [611, 202] on img "Next" at bounding box center [617, 190] width 15 height 41
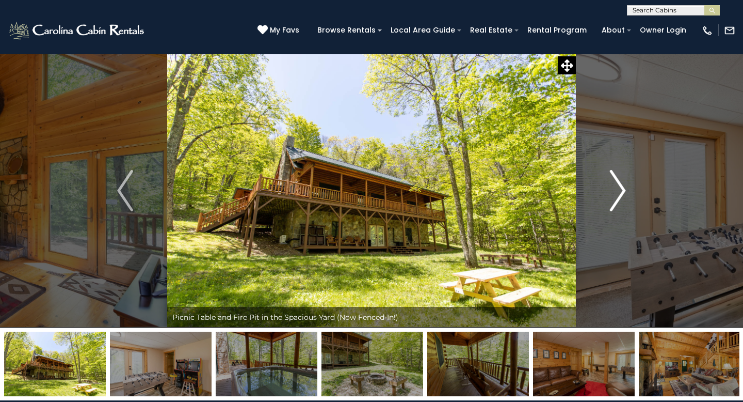
click at [611, 202] on img "Next" at bounding box center [617, 190] width 15 height 41
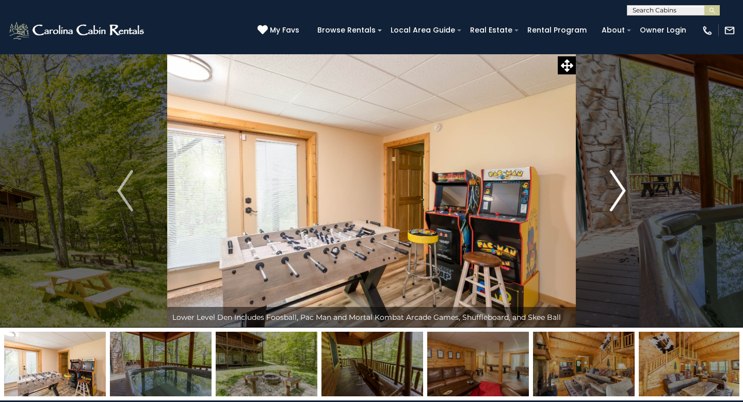
click at [611, 202] on img "Next" at bounding box center [617, 190] width 15 height 41
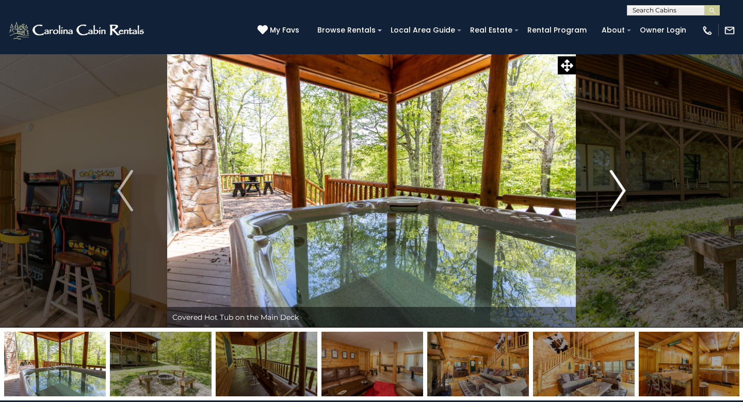
click at [611, 202] on img "Next" at bounding box center [617, 190] width 15 height 41
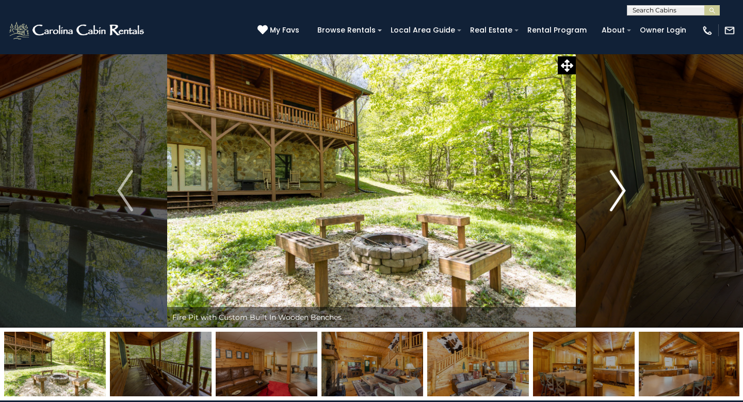
click at [611, 202] on img "Next" at bounding box center [617, 190] width 15 height 41
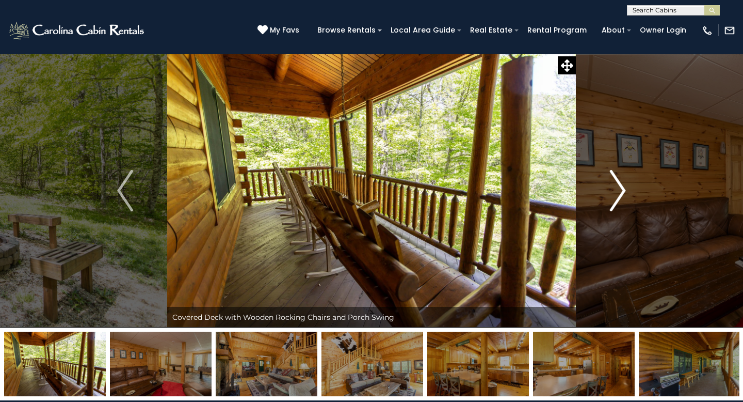
click at [611, 202] on img "Next" at bounding box center [617, 190] width 15 height 41
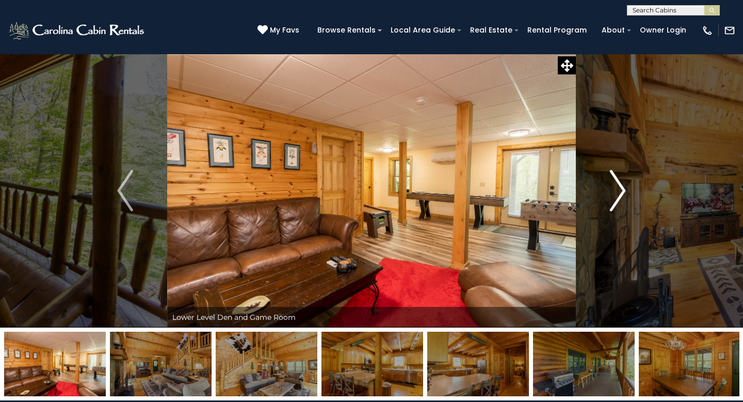
click at [611, 202] on img "Next" at bounding box center [617, 190] width 15 height 41
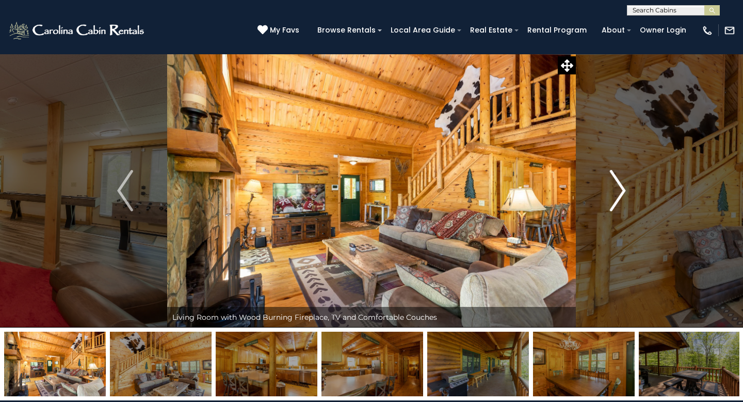
click at [611, 202] on img "Next" at bounding box center [617, 190] width 15 height 41
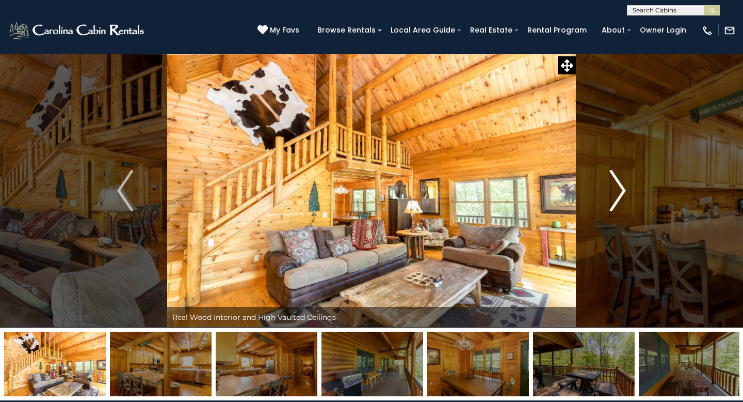
click at [611, 202] on img "Next" at bounding box center [617, 190] width 15 height 41
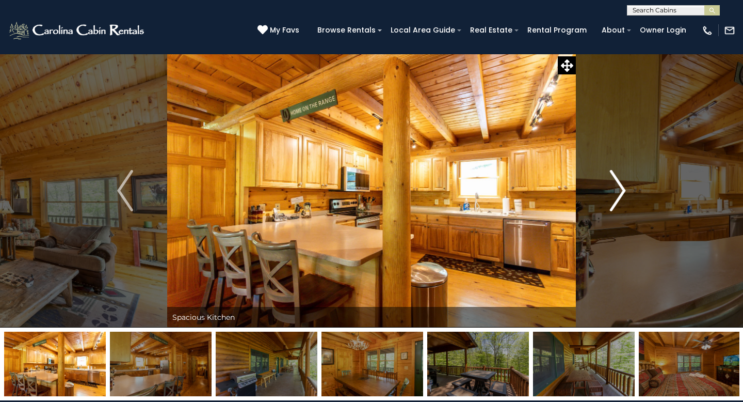
click at [611, 202] on img "Next" at bounding box center [617, 190] width 15 height 41
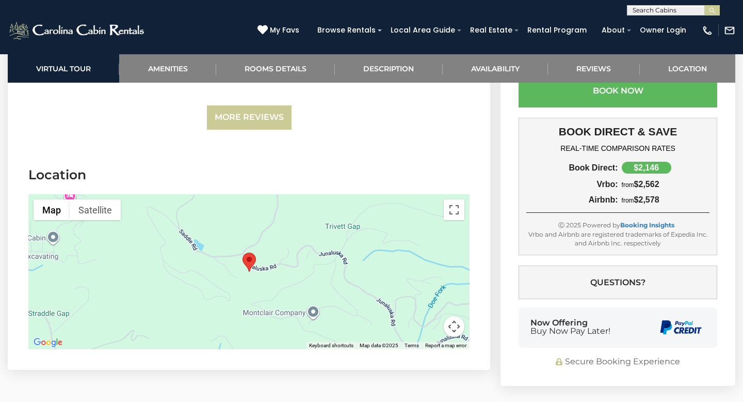
scroll to position [2436, 0]
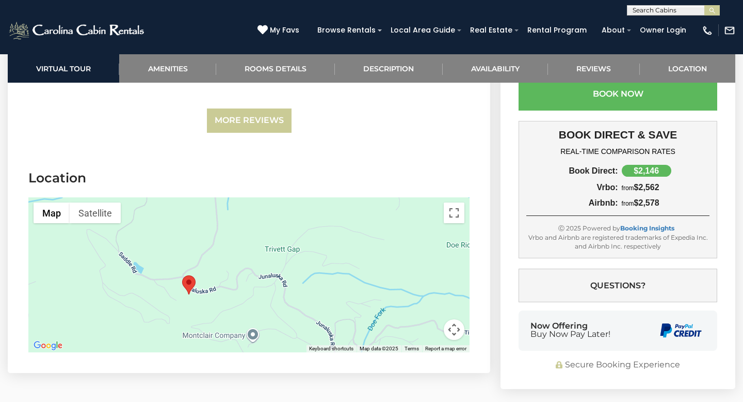
drag, startPoint x: 304, startPoint y: 205, endPoint x: 243, endPoint y: 228, distance: 64.4
click at [243, 228] on div at bounding box center [248, 274] width 441 height 155
click at [453, 319] on button "Map camera controls" at bounding box center [454, 329] width 21 height 21
click at [427, 319] on button "Zoom out" at bounding box center [428, 329] width 21 height 21
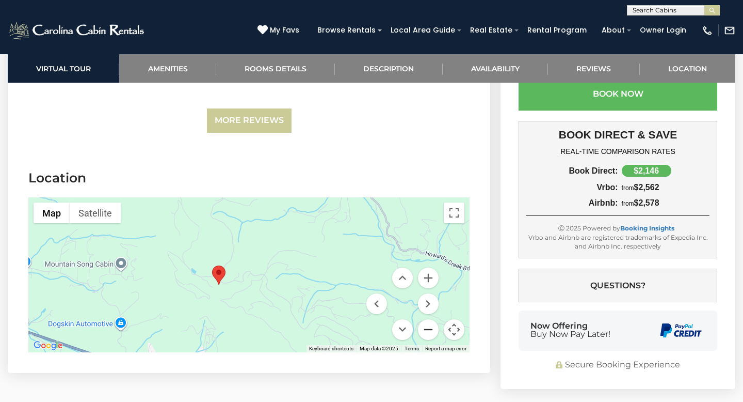
click at [427, 319] on button "Zoom out" at bounding box center [428, 329] width 21 height 21
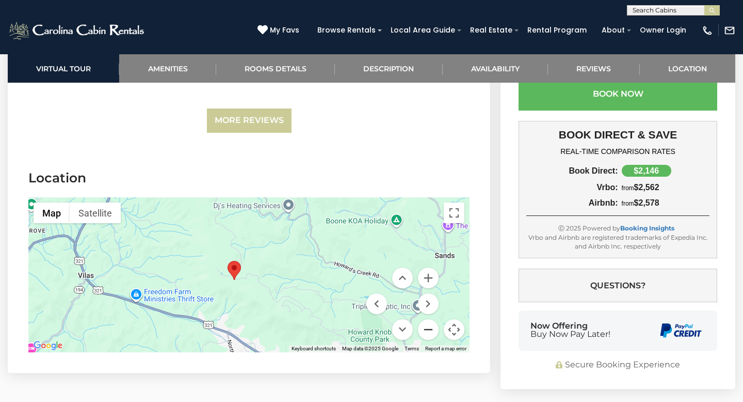
click at [427, 319] on button "Zoom out" at bounding box center [428, 329] width 21 height 21
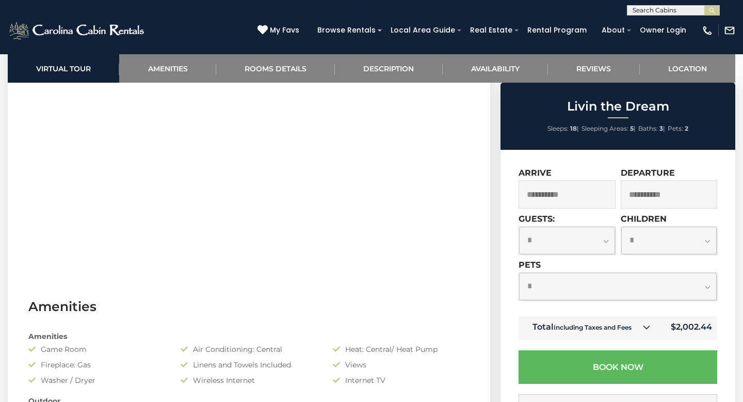
scroll to position [479, 0]
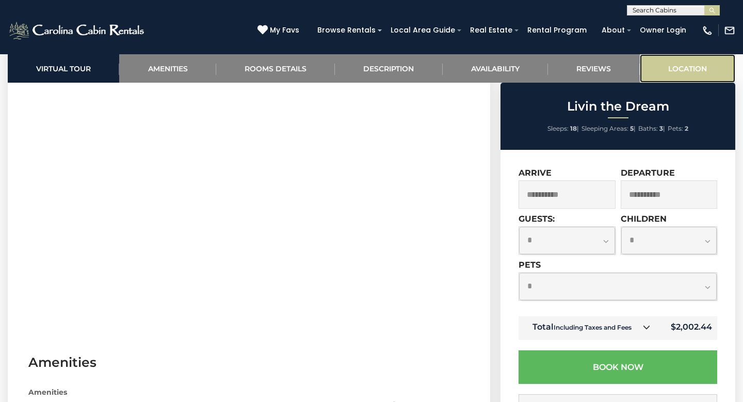
click at [669, 75] on link "Location" at bounding box center [688, 68] width 96 height 28
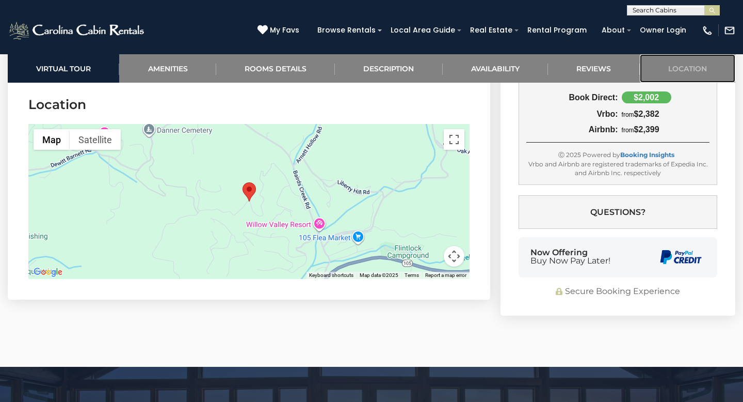
scroll to position [2432, 0]
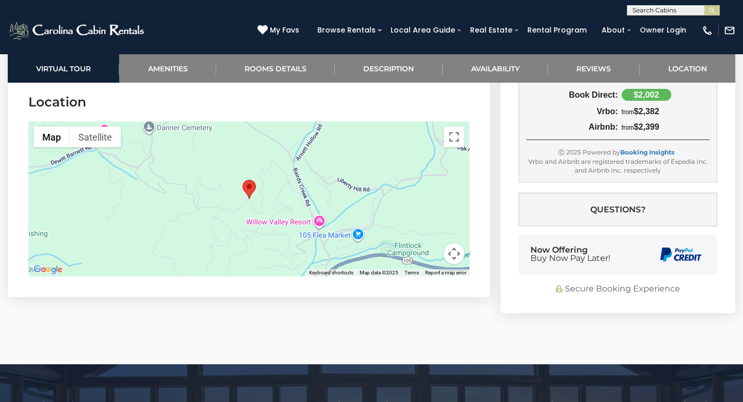
click at [460, 259] on button "Map camera controls" at bounding box center [454, 253] width 21 height 21
click at [432, 252] on button "Zoom out" at bounding box center [428, 253] width 21 height 21
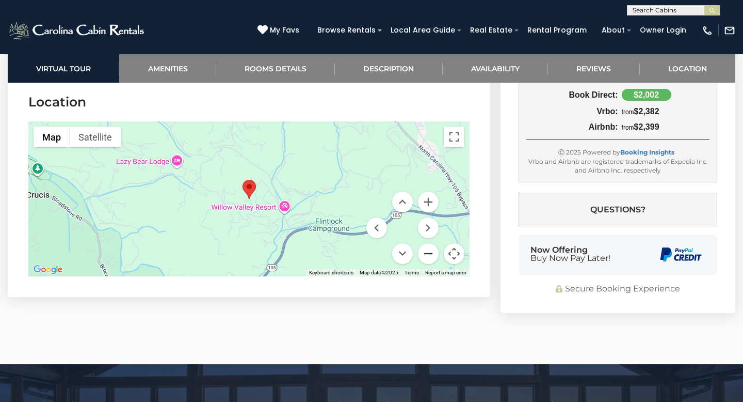
click at [432, 252] on button "Zoom out" at bounding box center [428, 253] width 21 height 21
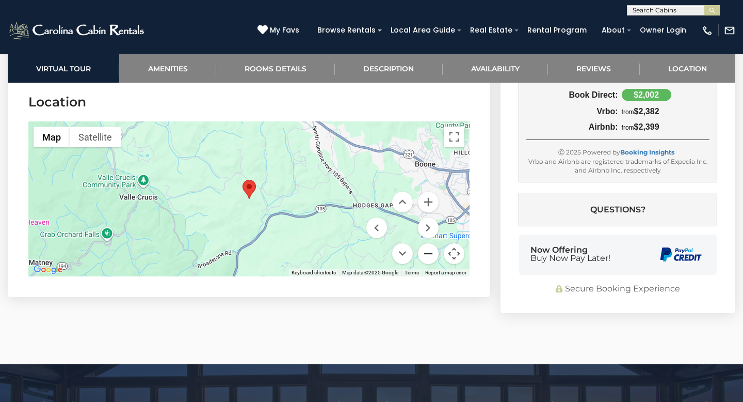
click at [432, 252] on button "Zoom out" at bounding box center [428, 253] width 21 height 21
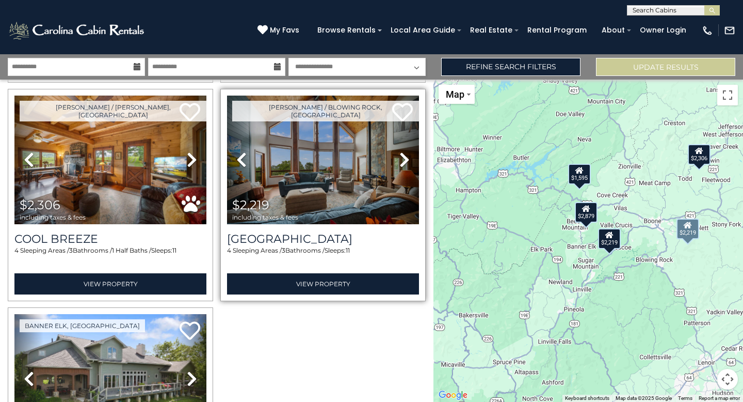
scroll to position [244, 0]
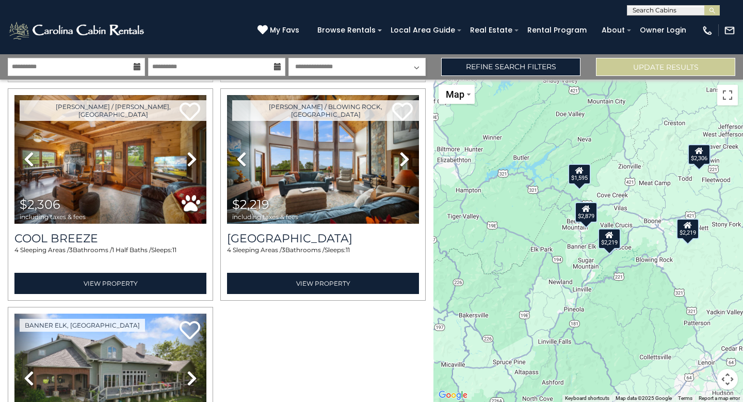
click at [590, 219] on div "$2,879" at bounding box center [586, 212] width 23 height 21
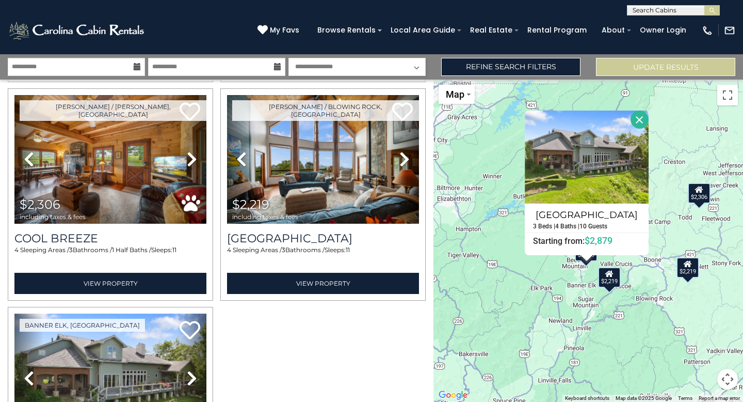
click at [632, 291] on div "$2,219 $1,595 $2,306 $2,219 $2,879 [GEOGRAPHIC_DATA] 3 Beds | 4 Baths | 10 Gues…" at bounding box center [589, 241] width 310 height 322
click at [607, 281] on div "$2,219" at bounding box center [609, 277] width 23 height 21
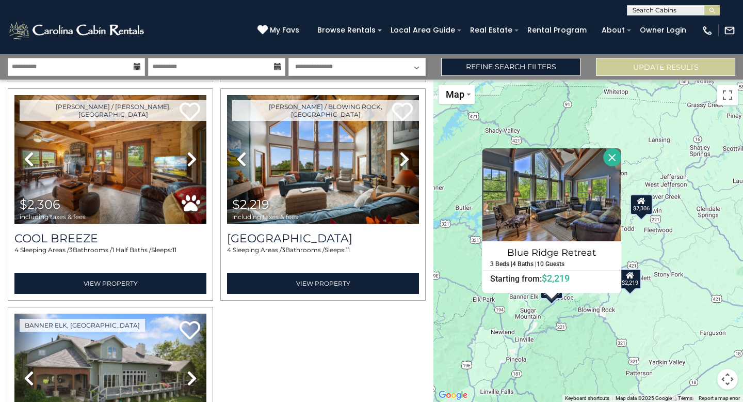
drag, startPoint x: 648, startPoint y: 320, endPoint x: 588, endPoint y: 331, distance: 62.0
click at [588, 331] on div "$2,219 $1,595 $2,306 $2,219 $2,879 [GEOGRAPHIC_DATA] 3 Beds | 4 Baths | 10 Gues…" at bounding box center [589, 241] width 310 height 322
click at [611, 160] on button "Close" at bounding box center [612, 157] width 18 height 18
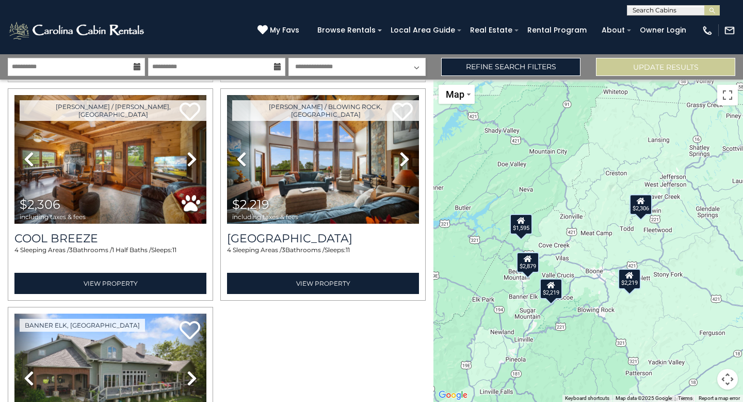
click at [139, 69] on icon at bounding box center [137, 66] width 7 height 7
click at [133, 66] on input "**********" at bounding box center [76, 67] width 137 height 18
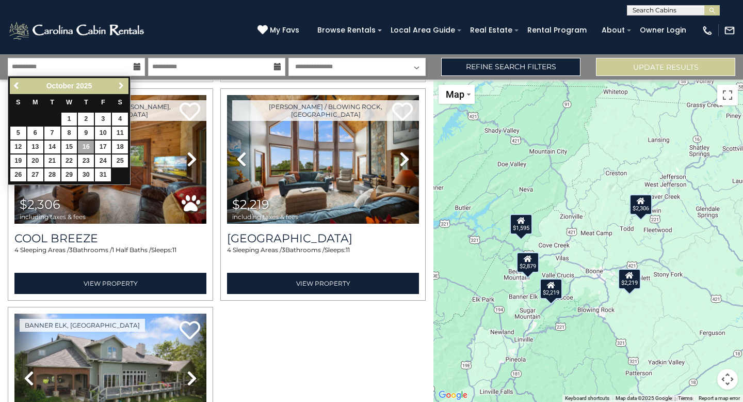
click at [124, 87] on span "Next" at bounding box center [121, 86] width 8 height 8
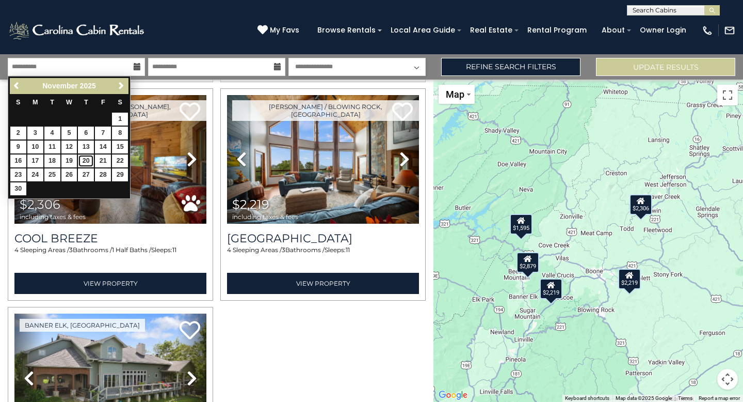
click at [89, 157] on link "20" at bounding box center [86, 160] width 16 height 13
type input "********"
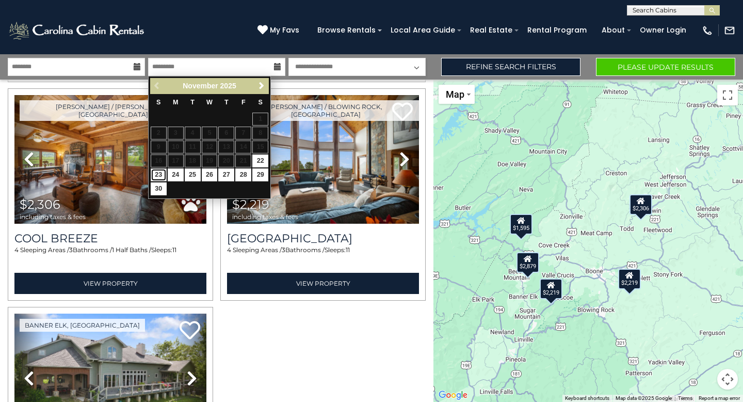
click at [164, 176] on link "23" at bounding box center [159, 174] width 16 height 13
type input "********"
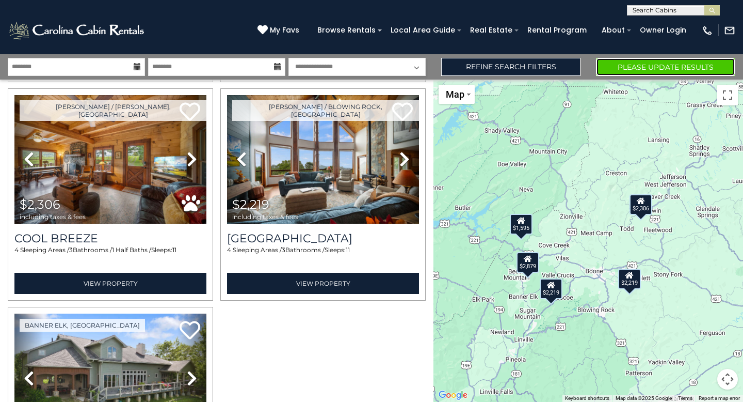
click at [660, 61] on button "Please Update Results" at bounding box center [665, 67] width 139 height 18
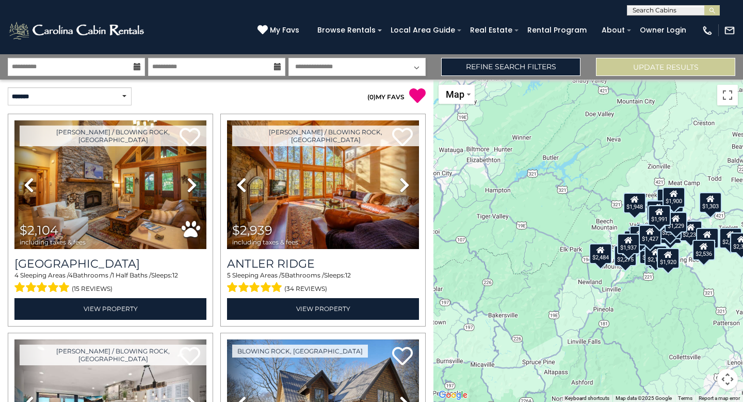
click at [731, 379] on button "Map camera controls" at bounding box center [728, 379] width 21 height 21
click at [703, 327] on button "Zoom in" at bounding box center [702, 327] width 21 height 21
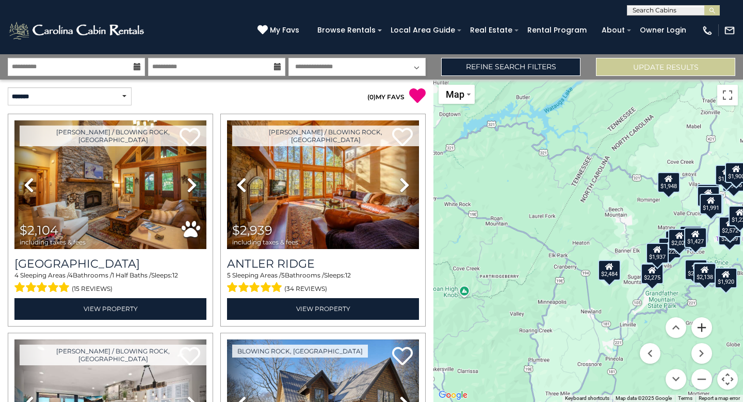
click at [703, 327] on button "Zoom in" at bounding box center [702, 327] width 21 height 21
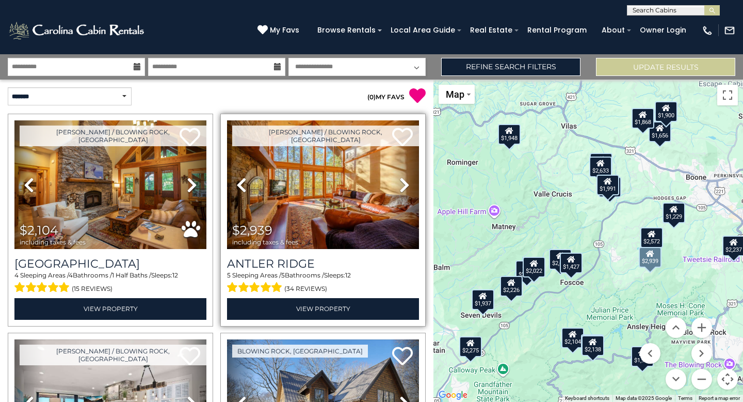
drag, startPoint x: 680, startPoint y: 281, endPoint x: 411, endPoint y: 297, distance: 269.5
click at [411, 297] on div "**********" at bounding box center [371, 227] width 743 height 347
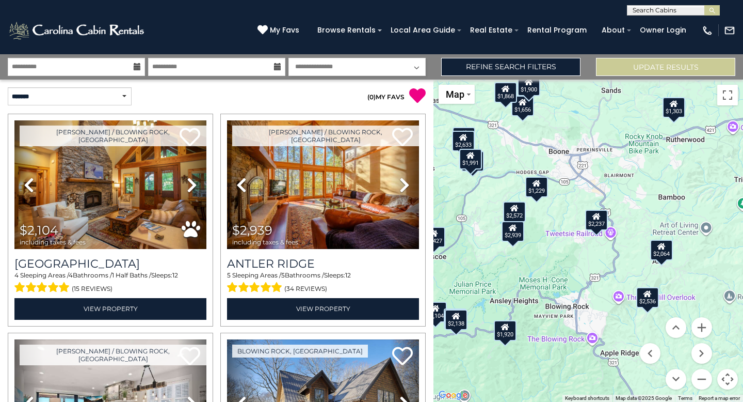
drag, startPoint x: 654, startPoint y: 272, endPoint x: 517, endPoint y: 247, distance: 139.6
click at [517, 247] on div "$2,104 $2,939 $2,421 $2,237 $2,064 $3,281 $2,453 $2,226 $2,626 $3,171 $2,119 $1…" at bounding box center [589, 241] width 310 height 322
click at [605, 217] on div "$2,237" at bounding box center [596, 220] width 23 height 21
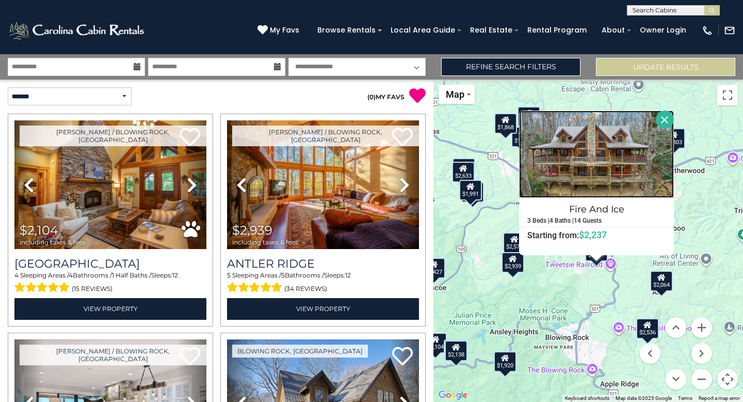
click at [594, 156] on img at bounding box center [596, 153] width 155 height 87
click at [592, 299] on div "$2,104 $2,939 $2,421 $2,237 $2,064 $3,281 $2,453 $2,226 $2,626 $3,171 $2,119 $1…" at bounding box center [589, 241] width 310 height 322
click at [663, 122] on button "Close" at bounding box center [665, 119] width 18 height 18
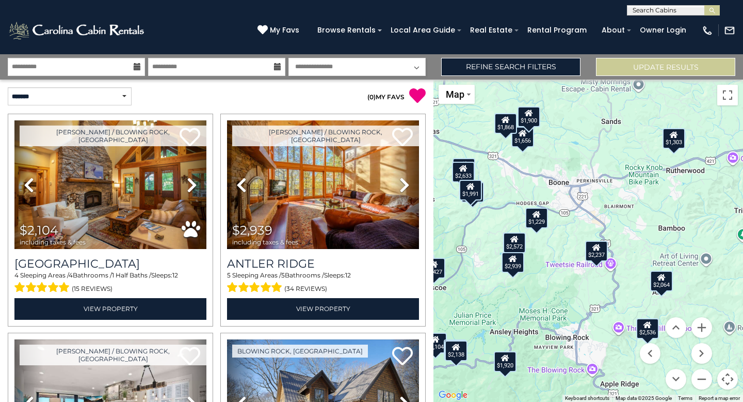
click at [542, 223] on div "$1,229" at bounding box center [537, 218] width 23 height 21
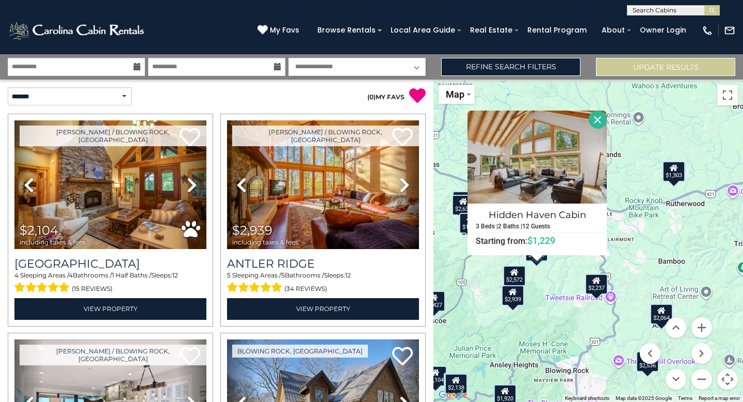
click at [513, 273] on icon at bounding box center [515, 271] width 8 height 7
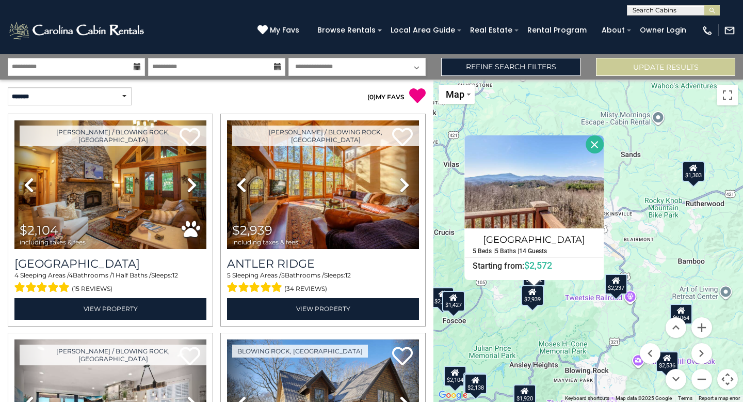
click at [619, 287] on div "$2,237" at bounding box center [616, 284] width 23 height 21
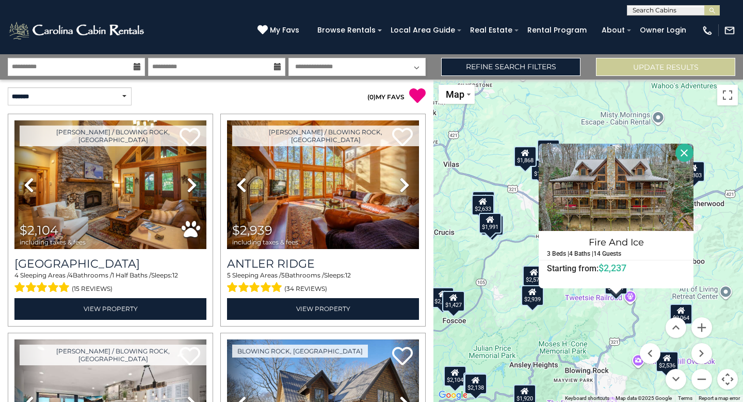
click at [531, 277] on div "$2,572" at bounding box center [534, 275] width 23 height 21
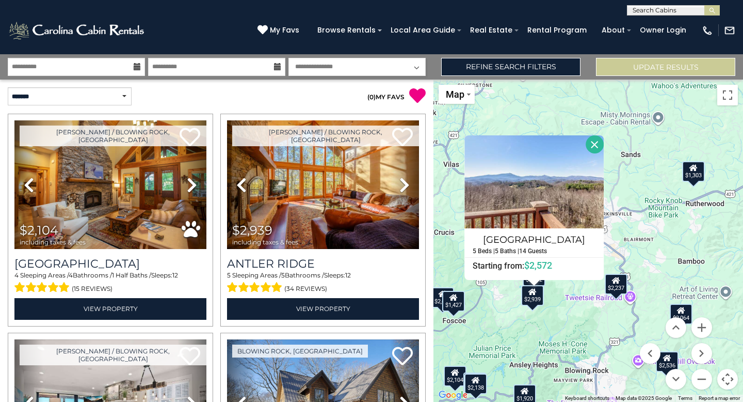
click at [531, 297] on div "$2,939" at bounding box center [532, 295] width 23 height 21
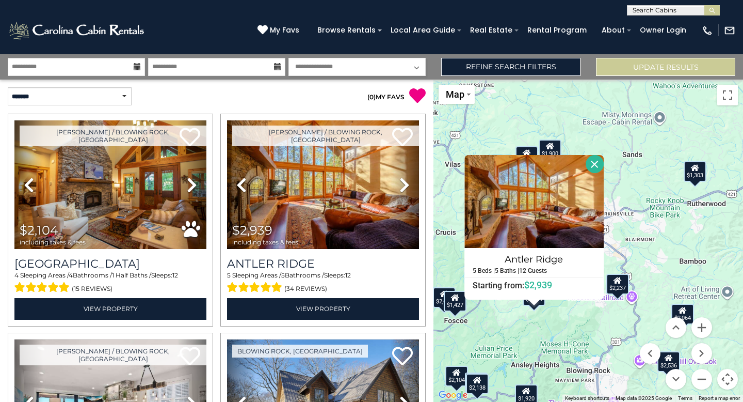
click at [562, 321] on div "$2,104 $2,939 $2,421 $2,237 $2,064 $3,281 $2,453 $2,226 $2,626 $3,171 $2,119 $1…" at bounding box center [589, 241] width 310 height 322
click at [622, 286] on div "$2,237" at bounding box center [618, 284] width 23 height 21
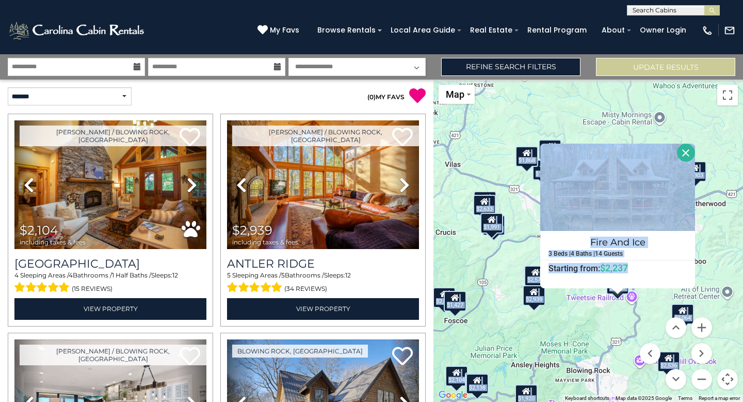
drag, startPoint x: 622, startPoint y: 286, endPoint x: 588, endPoint y: 288, distance: 34.2
click at [588, 288] on div "$2,104 $2,939 $2,421 $2,237 $2,064 $3,281 $2,453 $2,226 $2,626 $3,171 $2,119 $1…" at bounding box center [589, 241] width 310 height 322
click at [689, 151] on button "Close" at bounding box center [686, 153] width 18 height 18
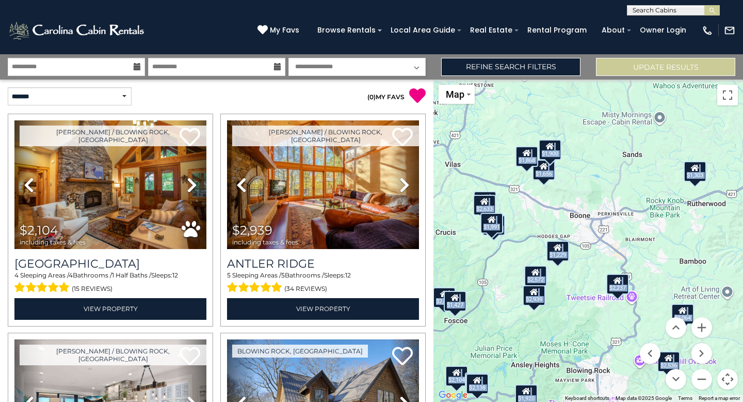
click at [699, 173] on div "$1,303" at bounding box center [695, 171] width 23 height 21
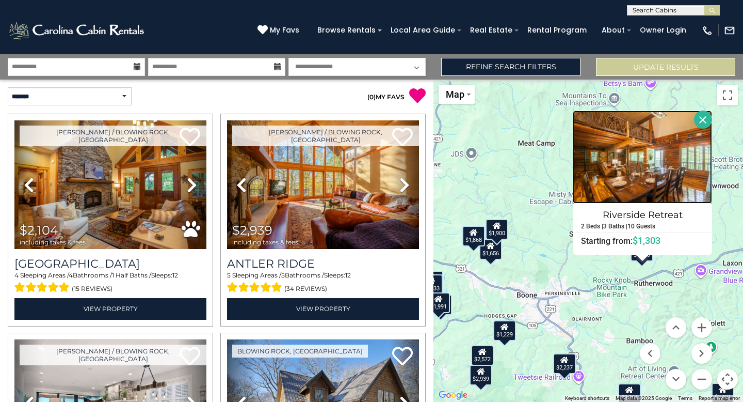
click at [644, 169] on img at bounding box center [642, 156] width 139 height 93
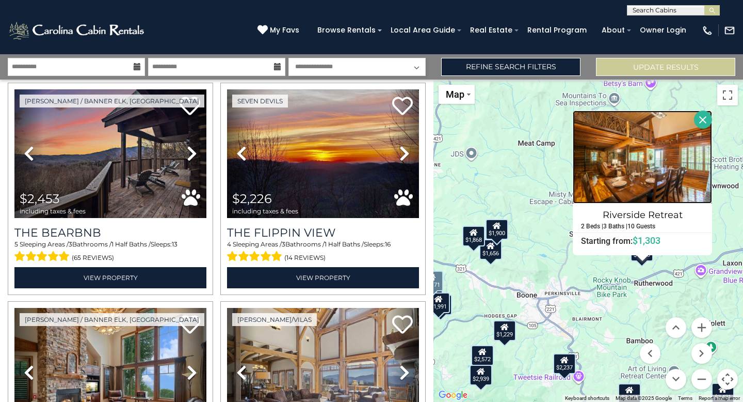
scroll to position [688, 0]
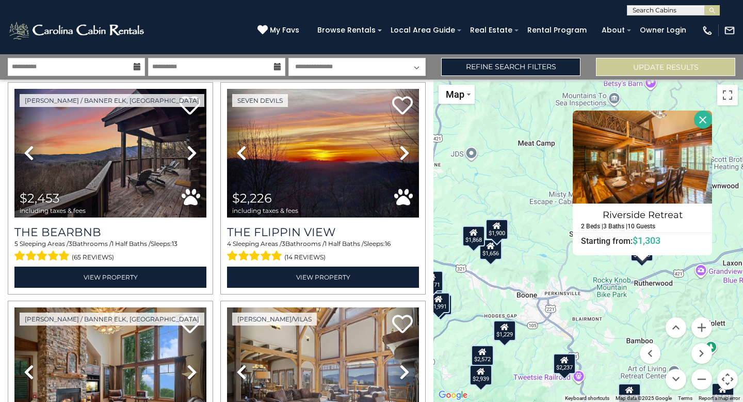
click at [705, 120] on button "Close" at bounding box center [703, 119] width 18 height 18
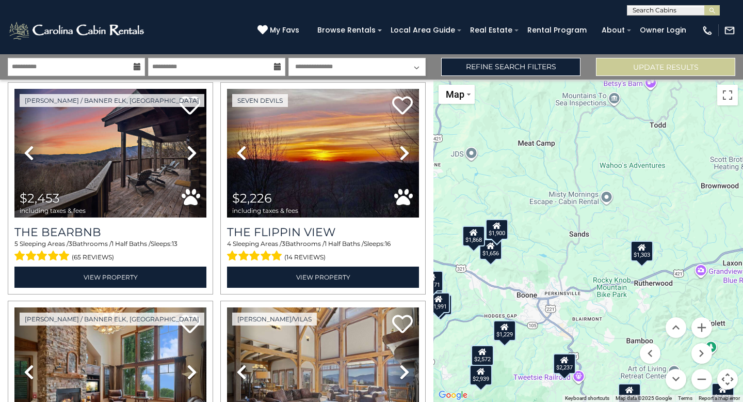
click at [136, 68] on icon at bounding box center [137, 66] width 7 height 7
click at [135, 66] on icon at bounding box center [137, 66] width 7 height 7
click at [100, 68] on input "**********" at bounding box center [76, 67] width 137 height 18
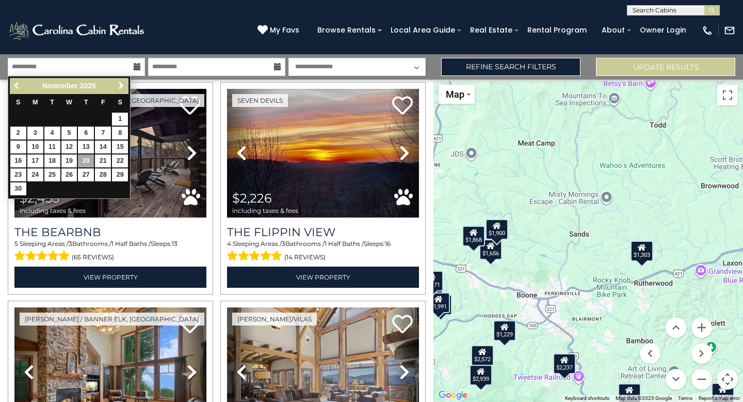
click at [18, 90] on span "Previous" at bounding box center [17, 86] width 8 height 8
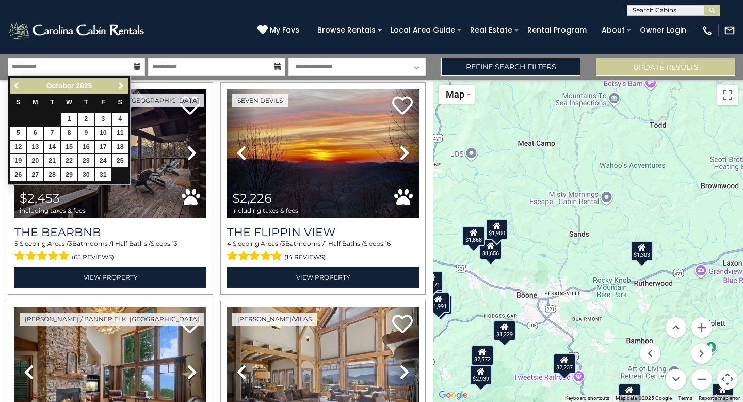
click at [18, 90] on span "Previous" at bounding box center [17, 86] width 8 height 8
click at [123, 86] on span "Next" at bounding box center [121, 86] width 8 height 8
click at [90, 122] on link "2" at bounding box center [86, 119] width 16 height 13
type input "*******"
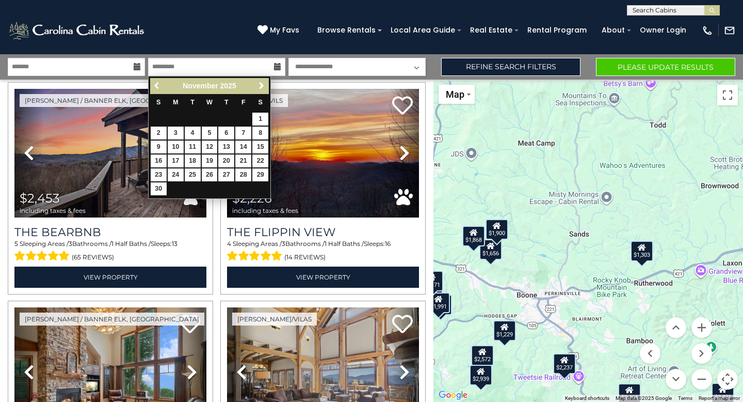
click at [159, 83] on span "Previous" at bounding box center [157, 86] width 8 height 8
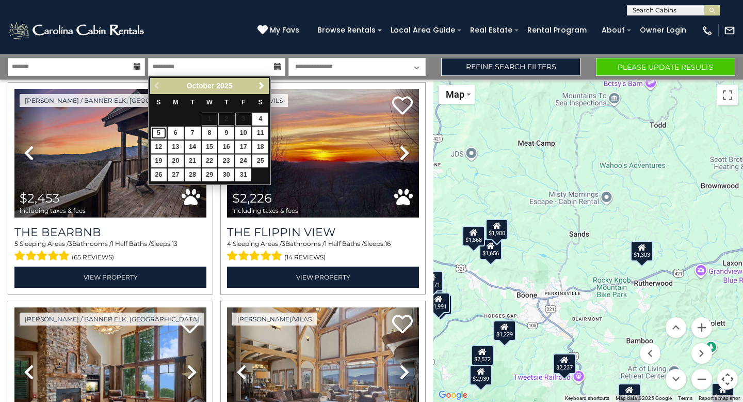
click at [159, 132] on link "5" at bounding box center [159, 132] width 16 height 13
type input "*******"
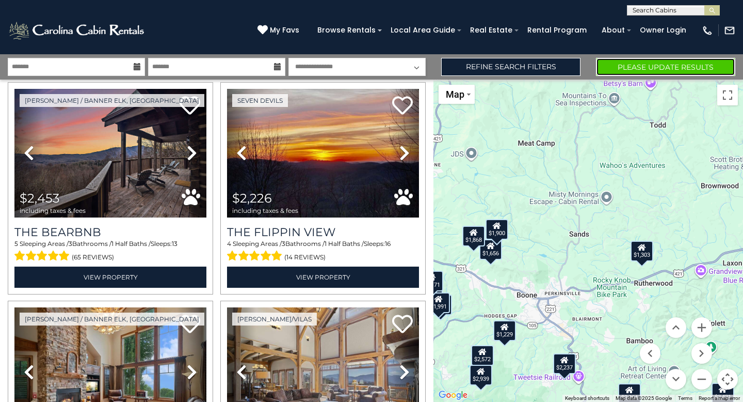
click at [659, 67] on button "Please Update Results" at bounding box center [665, 67] width 139 height 18
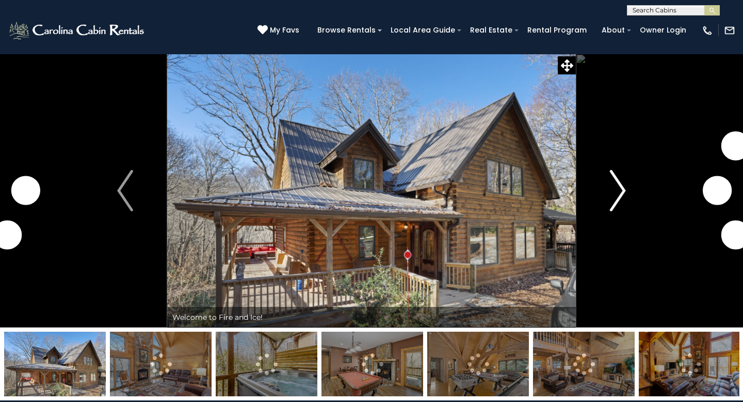
click at [604, 179] on button "Next" at bounding box center [618, 191] width 84 height 274
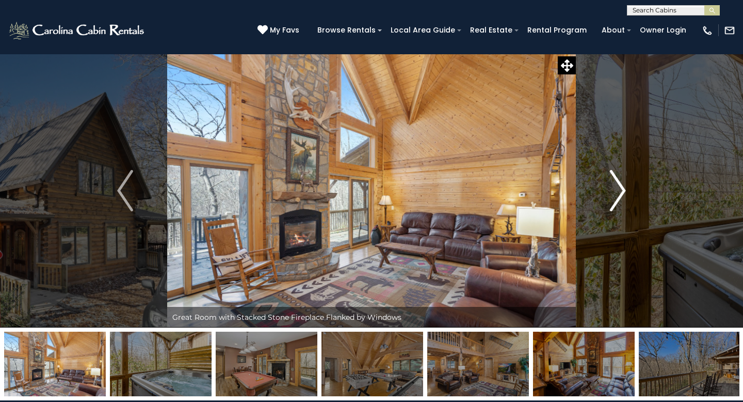
click at [604, 179] on button "Next" at bounding box center [618, 191] width 84 height 274
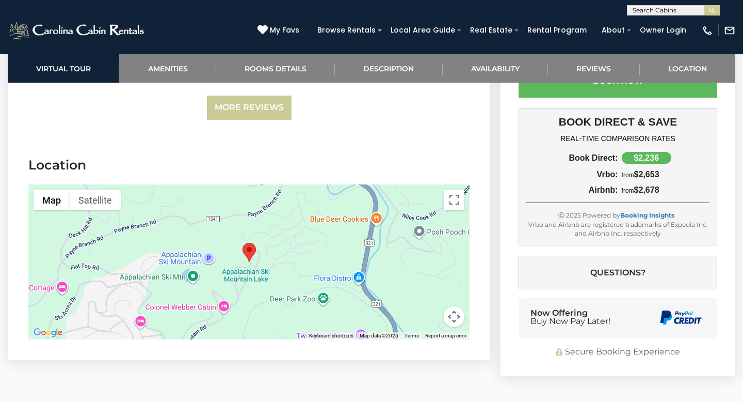
scroll to position [2559, 0]
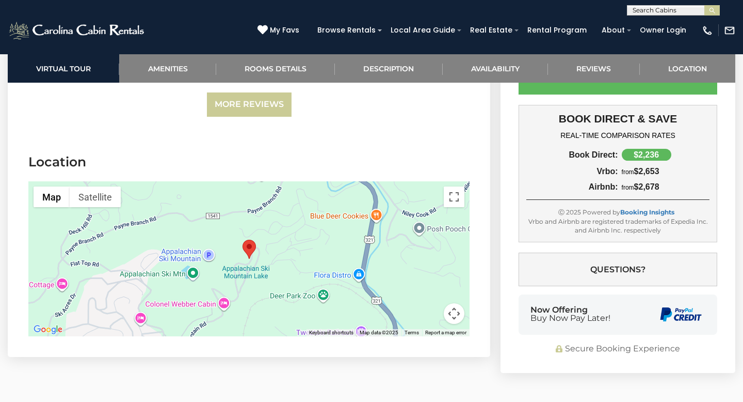
click at [447, 303] on button "Map camera controls" at bounding box center [454, 313] width 21 height 21
click at [427, 251] on button "Zoom in" at bounding box center [428, 261] width 21 height 21
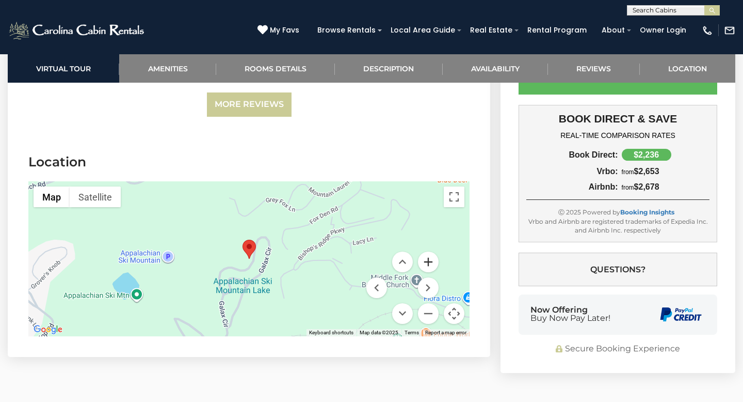
click at [427, 251] on button "Zoom in" at bounding box center [428, 261] width 21 height 21
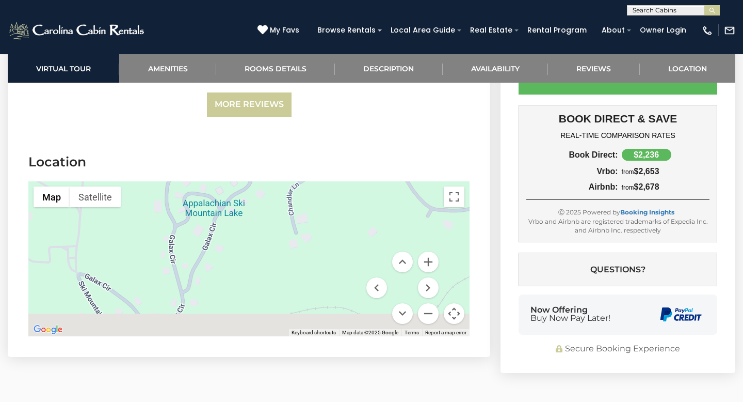
drag, startPoint x: 345, startPoint y: 235, endPoint x: 320, endPoint y: 129, distance: 109.3
click at [320, 137] on section "Location ← Move left → Move right ↑ Move up ↓ Move down + Zoom in - Zoom out Ho…" at bounding box center [249, 246] width 483 height 219
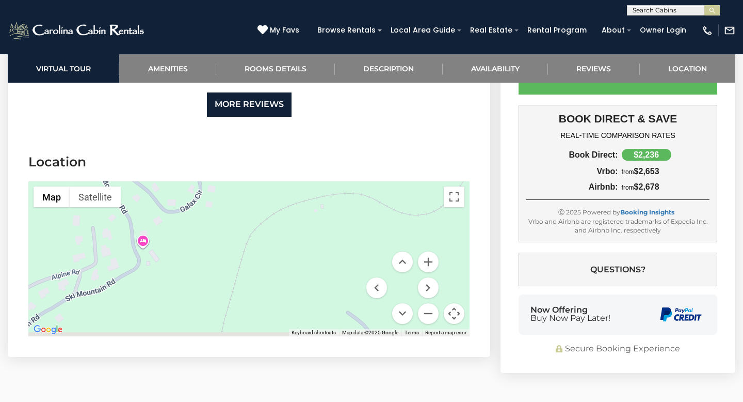
drag, startPoint x: 250, startPoint y: 215, endPoint x: 268, endPoint y: 96, distance: 120.6
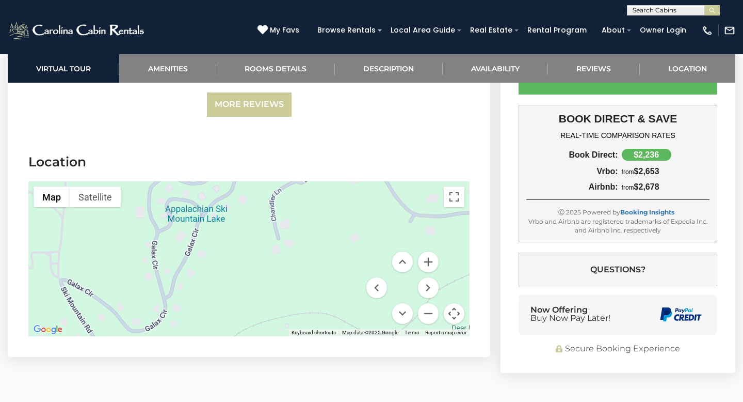
drag, startPoint x: 182, startPoint y: 236, endPoint x: 149, endPoint y: 365, distance: 132.9
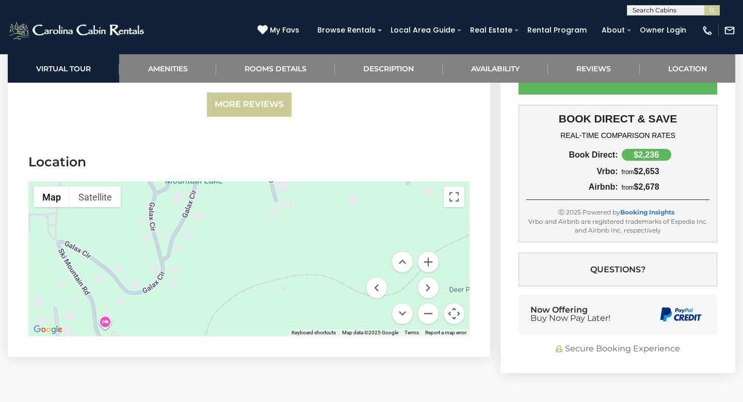
drag, startPoint x: 224, startPoint y: 292, endPoint x: 221, endPoint y: 252, distance: 39.4
click at [221, 252] on div at bounding box center [248, 258] width 441 height 155
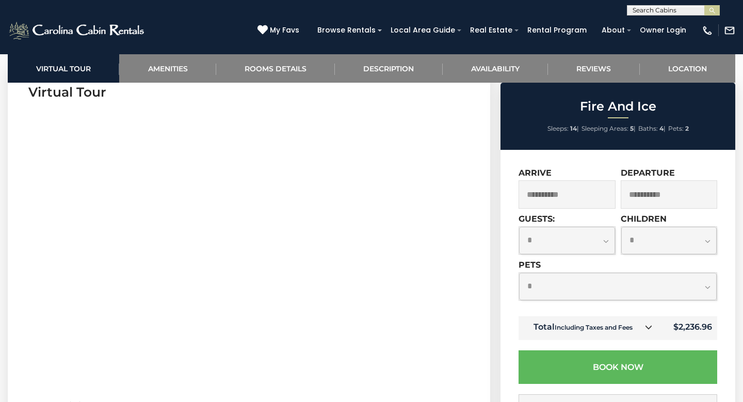
scroll to position [435, 0]
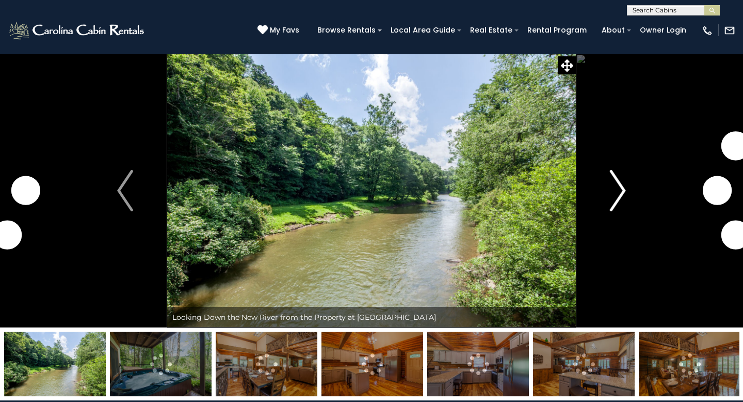
click at [611, 195] on img "Next" at bounding box center [617, 190] width 15 height 41
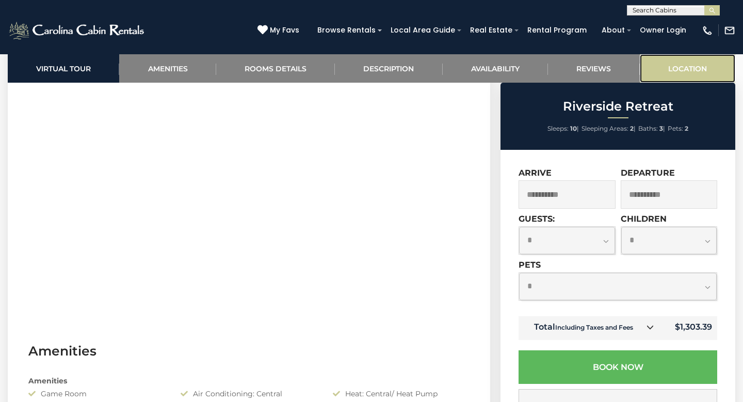
click at [698, 64] on link "Location" at bounding box center [688, 68] width 96 height 28
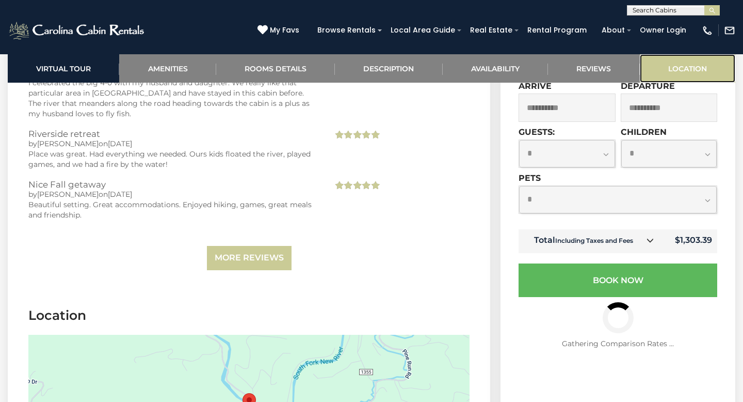
scroll to position [2756, 0]
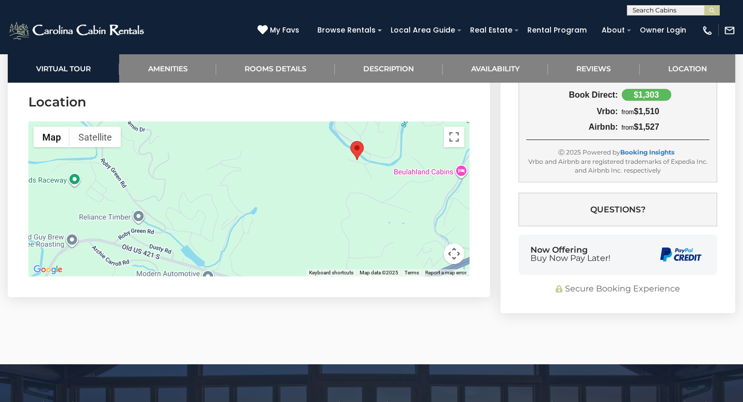
drag, startPoint x: 334, startPoint y: 229, endPoint x: 444, endPoint y: 190, distance: 116.6
click at [444, 190] on div at bounding box center [248, 198] width 441 height 155
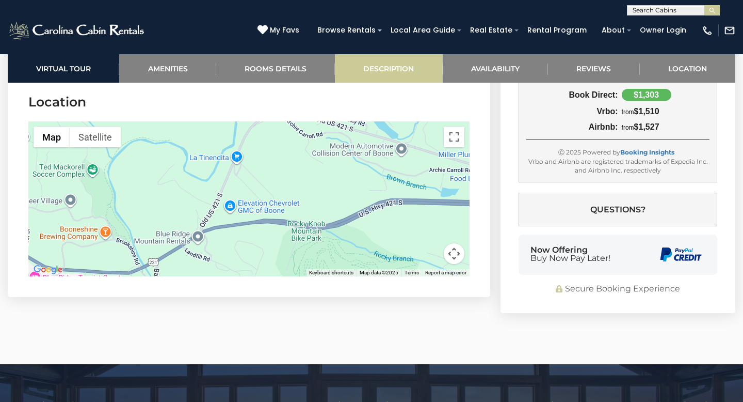
drag, startPoint x: 173, startPoint y: 209, endPoint x: 369, endPoint y: 80, distance: 234.4
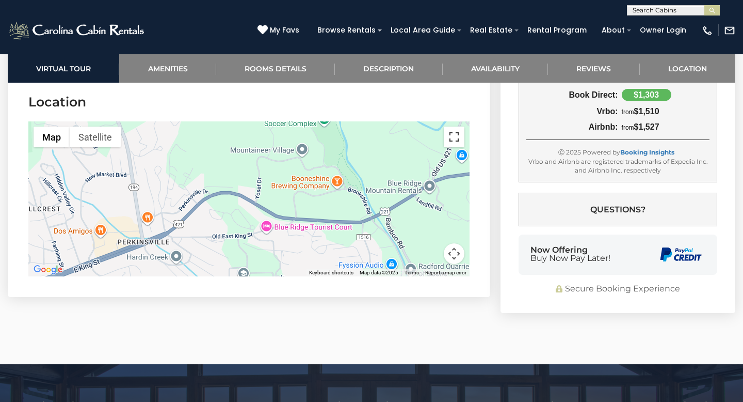
drag, startPoint x: 216, startPoint y: 193, endPoint x: 450, endPoint y: 142, distance: 239.3
click at [451, 142] on div "Map Terrain Satellite Labels Keyboard shortcuts Map Data Map data ©2025 Map dat…" at bounding box center [248, 198] width 441 height 155
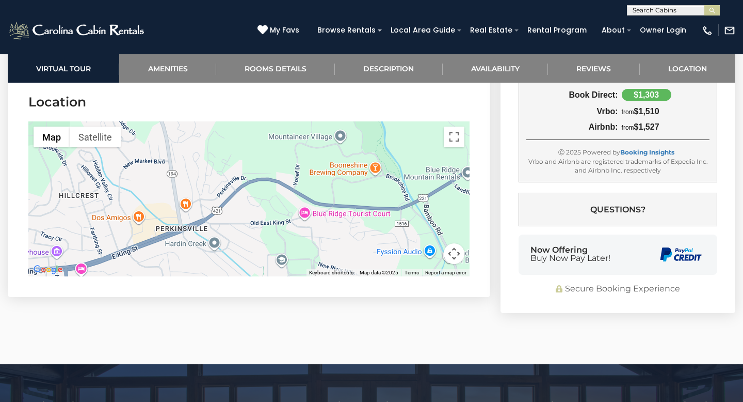
drag, startPoint x: 175, startPoint y: 166, endPoint x: 214, endPoint y: 154, distance: 41.6
click at [214, 154] on div at bounding box center [248, 198] width 441 height 155
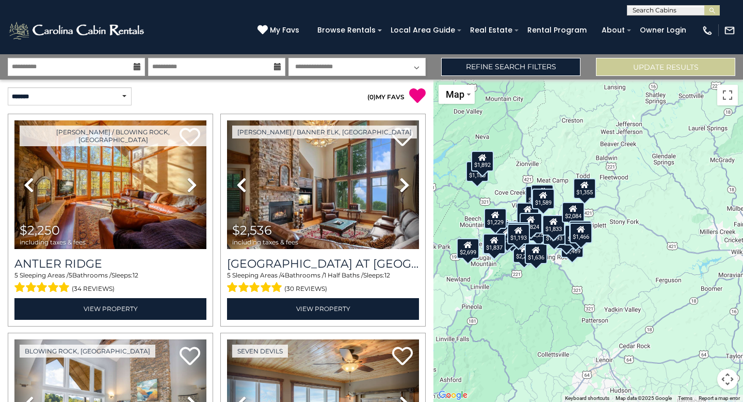
drag, startPoint x: 699, startPoint y: 344, endPoint x: 566, endPoint y: 342, distance: 132.7
click at [566, 342] on div "$2,250 $2,536 $2,217 $1,929 $2,469 $2,147 $1,524 $1,594 $2,043 $2,002 $1,506 $2…" at bounding box center [589, 241] width 310 height 322
click at [731, 377] on button "Map camera controls" at bounding box center [728, 379] width 21 height 21
click at [706, 328] on button "Zoom in" at bounding box center [702, 327] width 21 height 21
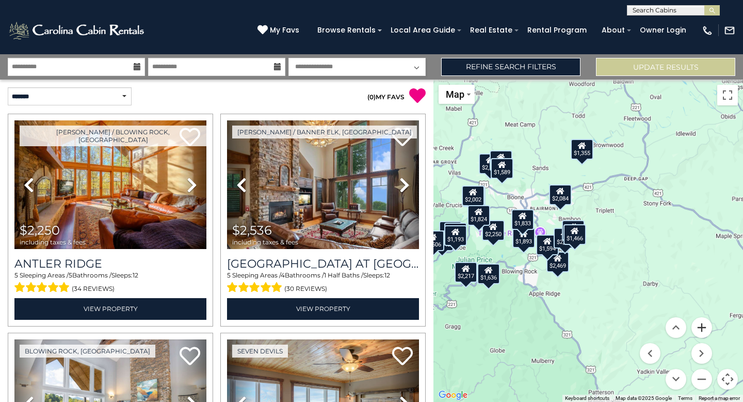
click at [706, 328] on button "Zoom in" at bounding box center [702, 327] width 21 height 21
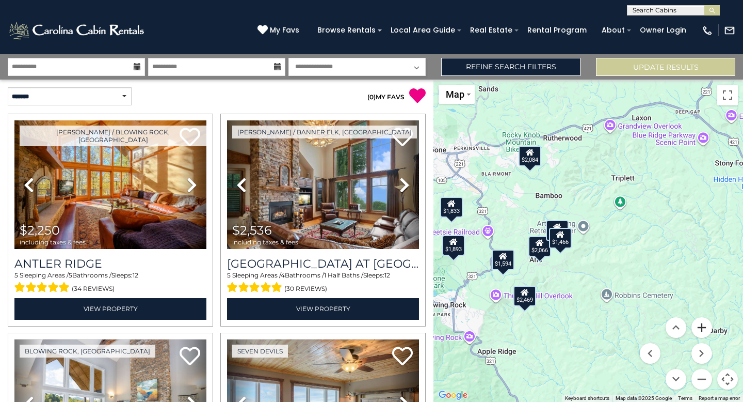
click at [706, 328] on button "Zoom in" at bounding box center [702, 327] width 21 height 21
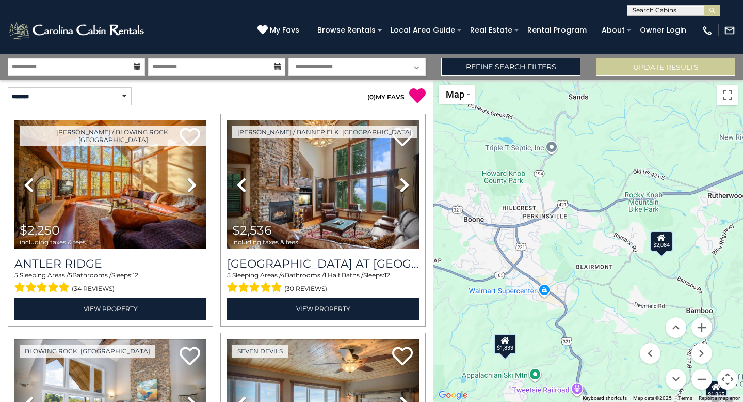
drag, startPoint x: 537, startPoint y: 194, endPoint x: 733, endPoint y: 356, distance: 253.4
click at [733, 356] on div "$2,250 $2,536 $2,217 $1,929 $2,469 $2,147 $1,524 $1,594 $2,043 $2,002 $1,506 $2…" at bounding box center [589, 241] width 310 height 322
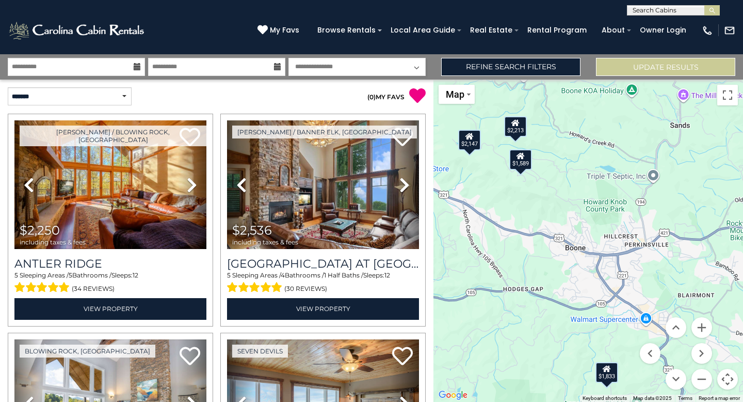
drag, startPoint x: 605, startPoint y: 230, endPoint x: 707, endPoint y: 260, distance: 105.9
click at [707, 260] on div "$2,250 $2,536 $2,217 $1,929 $2,469 $2,147 $1,524 $1,594 $2,043 $2,002 $1,506 $2…" at bounding box center [589, 241] width 310 height 322
click at [519, 164] on div "$1,589" at bounding box center [521, 159] width 23 height 21
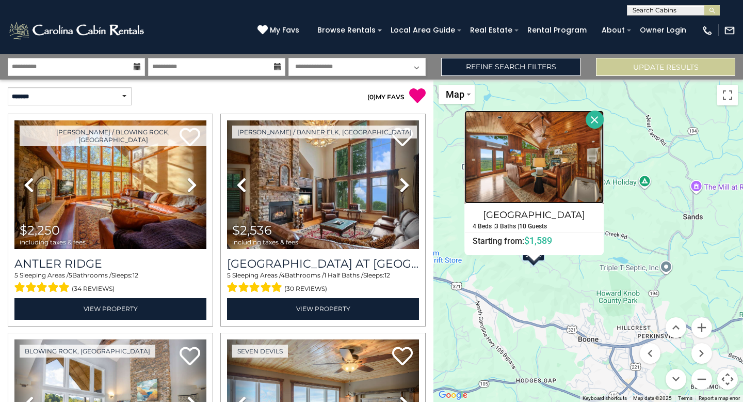
click at [522, 187] on img at bounding box center [534, 156] width 139 height 93
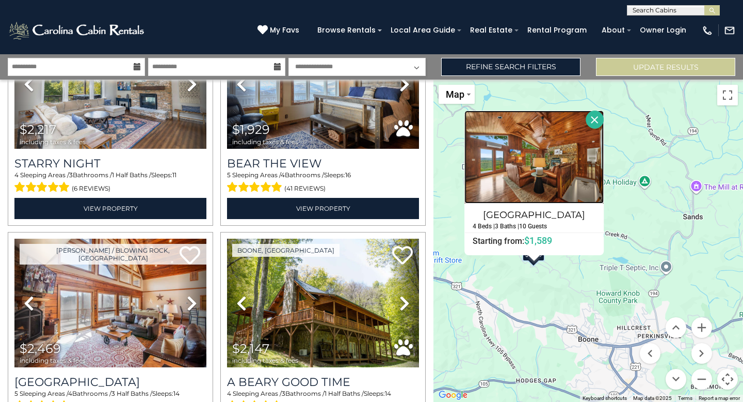
scroll to position [320, 0]
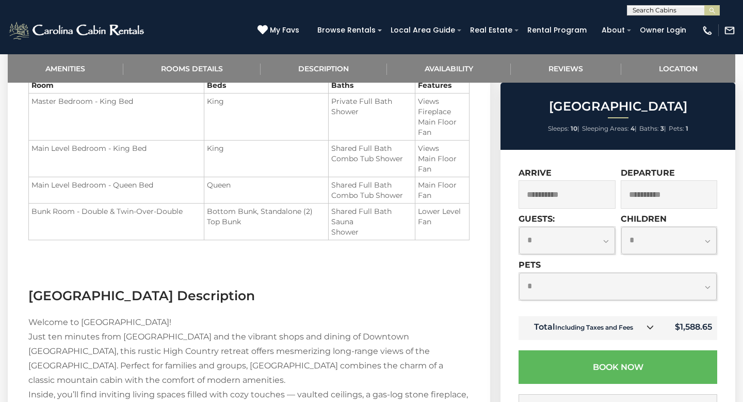
scroll to position [866, 0]
